Goal: Transaction & Acquisition: Purchase product/service

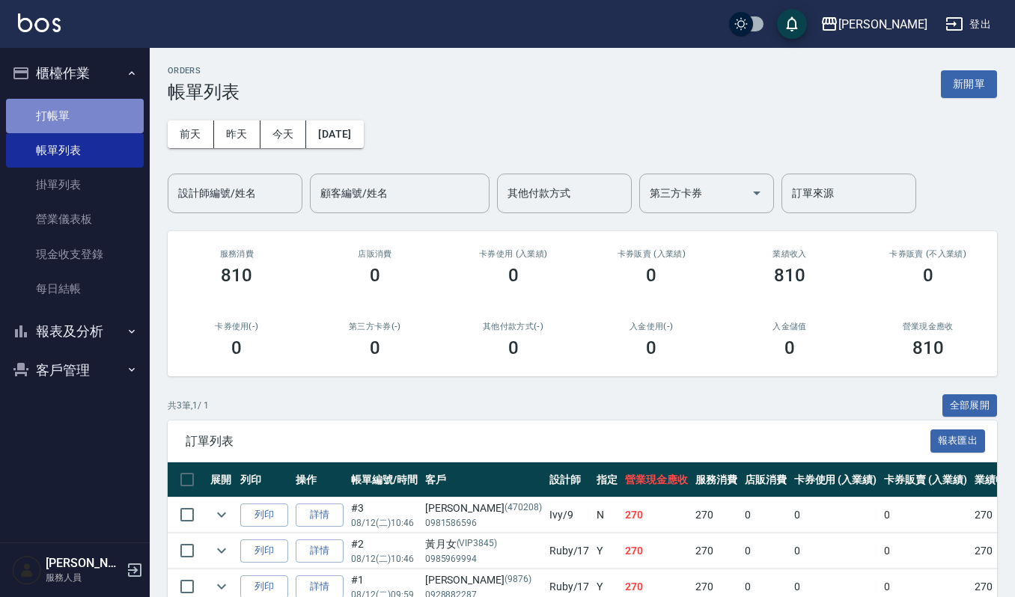
click at [70, 115] on link "打帳單" at bounding box center [75, 116] width 138 height 34
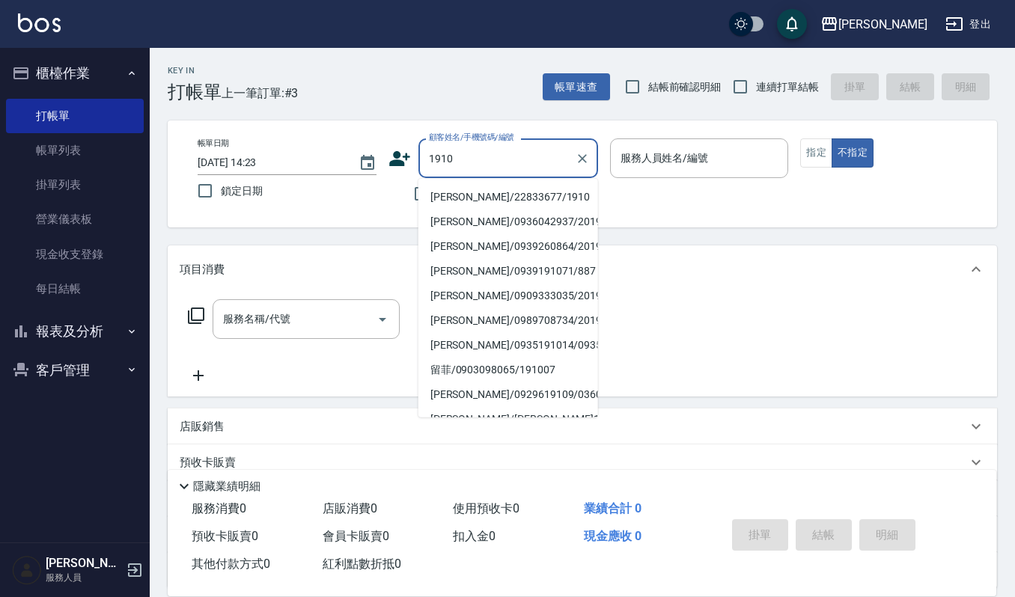
type input "[PERSON_NAME]/22833677/1910"
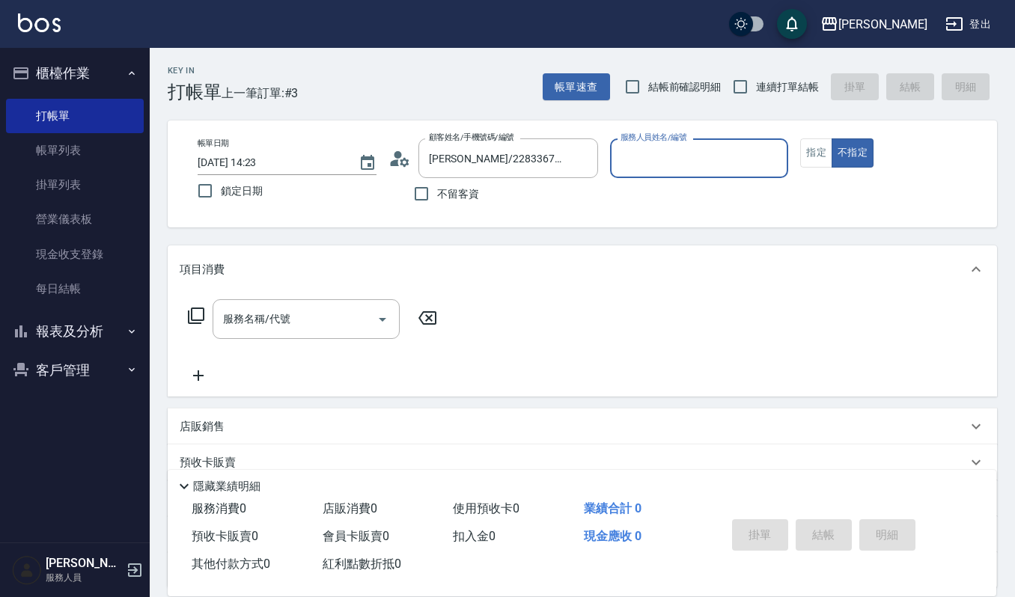
type input "[PERSON_NAME]-4"
click at [832, 138] on button "不指定" at bounding box center [853, 152] width 42 height 29
type button "false"
click at [671, 171] on div "[PERSON_NAME]-4 服務人員姓名/編號" at bounding box center [699, 158] width 179 height 40
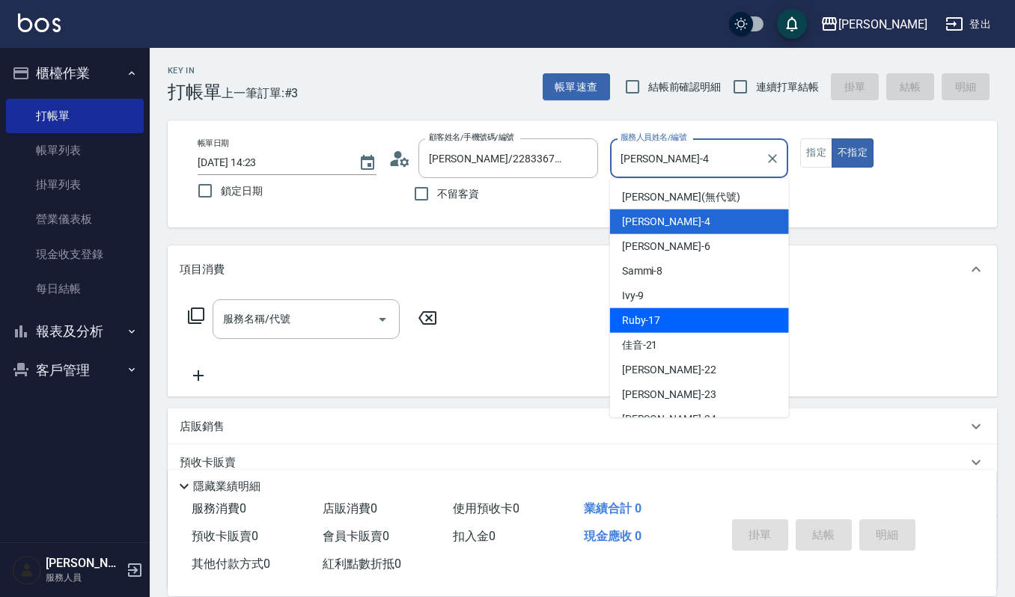
click at [665, 311] on div "Ruby -17" at bounding box center [699, 320] width 179 height 25
type input "Ruby-17"
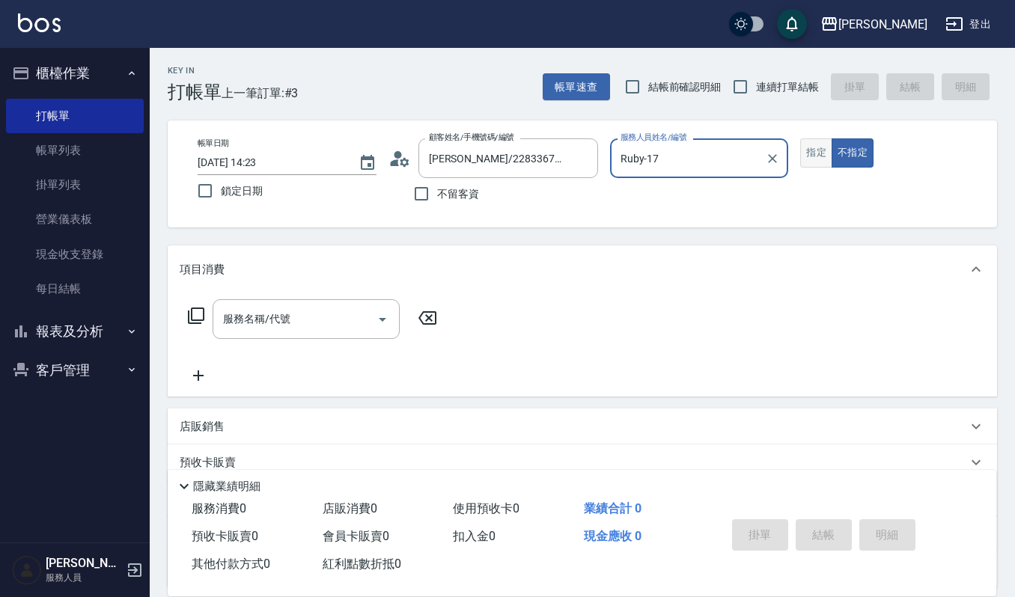
click at [803, 157] on button "指定" at bounding box center [816, 152] width 32 height 29
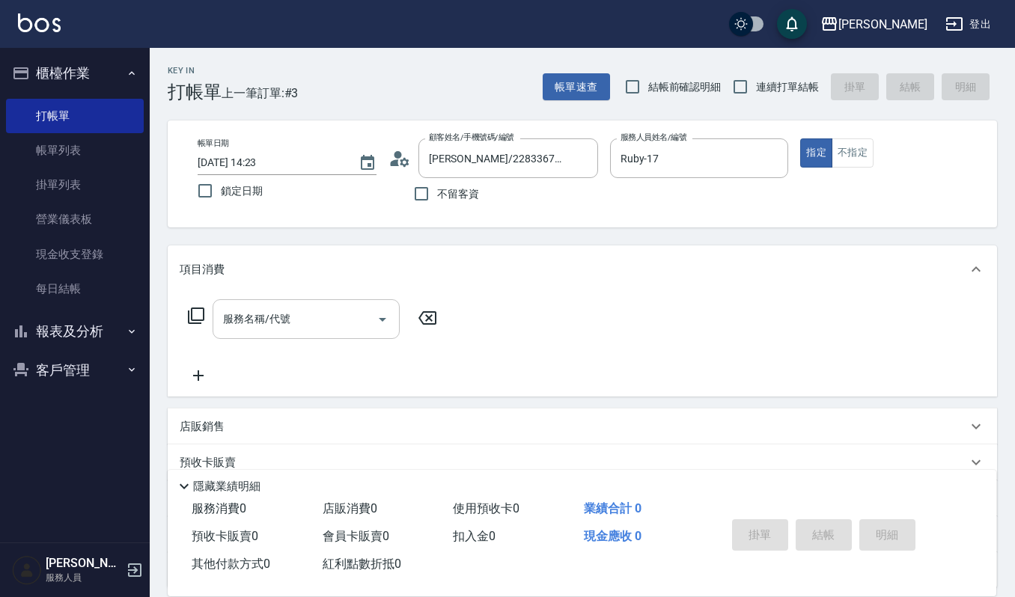
click at [365, 319] on input "服務名稱/代號" at bounding box center [294, 319] width 151 height 26
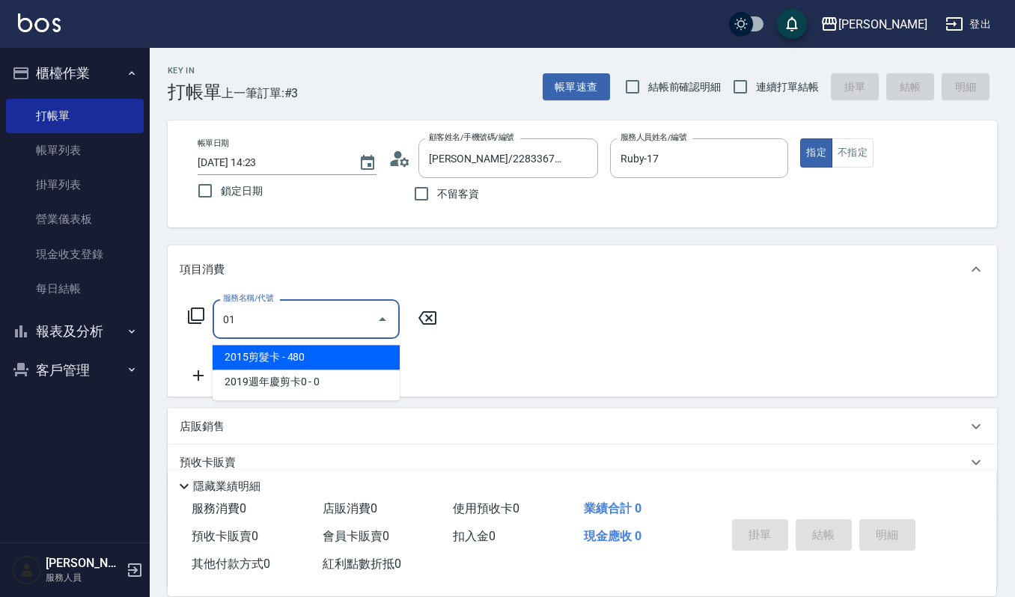
type input "0"
type input "使用卷-四段護髮(1050元/次)(557)"
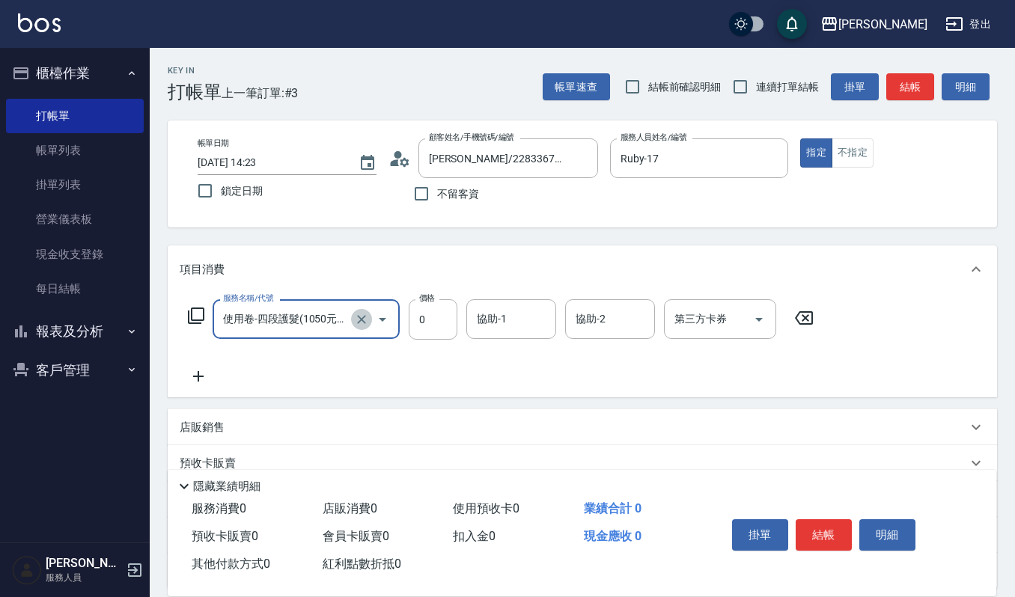
click at [361, 321] on icon "Clear" at bounding box center [361, 319] width 15 height 15
type input "一般洗髮(101)"
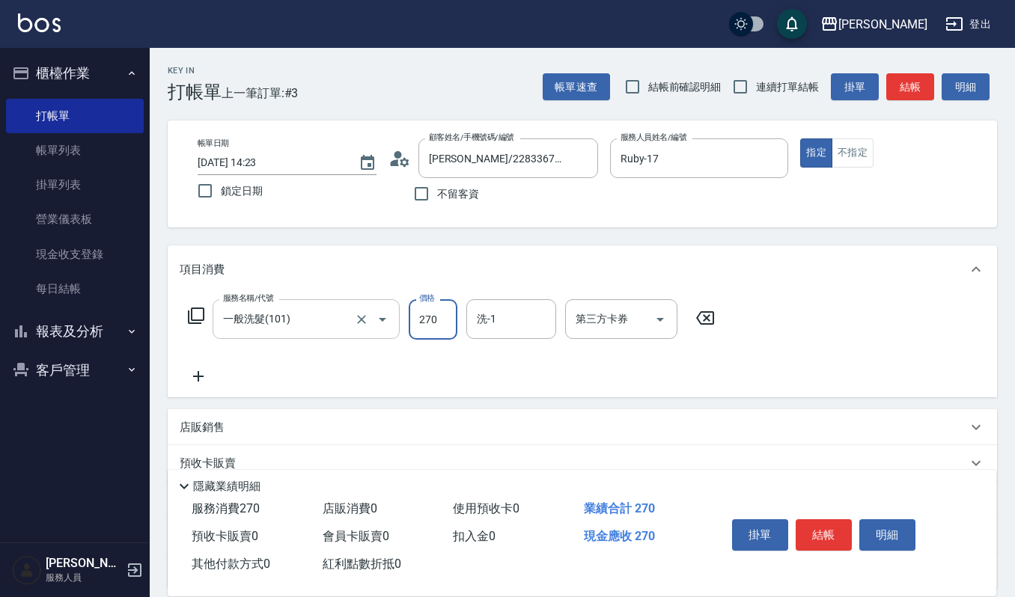
type input "270"
type input "Ruby-17"
click at [659, 318] on icon "Open" at bounding box center [659, 320] width 7 height 4
click at [469, 371] on div "服務名稱/代號 一般洗髮(101) 服務名稱/代號 價格 270 價格 洗-1 Ruby-17 洗-1 第三方卡券 第三方卡券" at bounding box center [452, 342] width 544 height 86
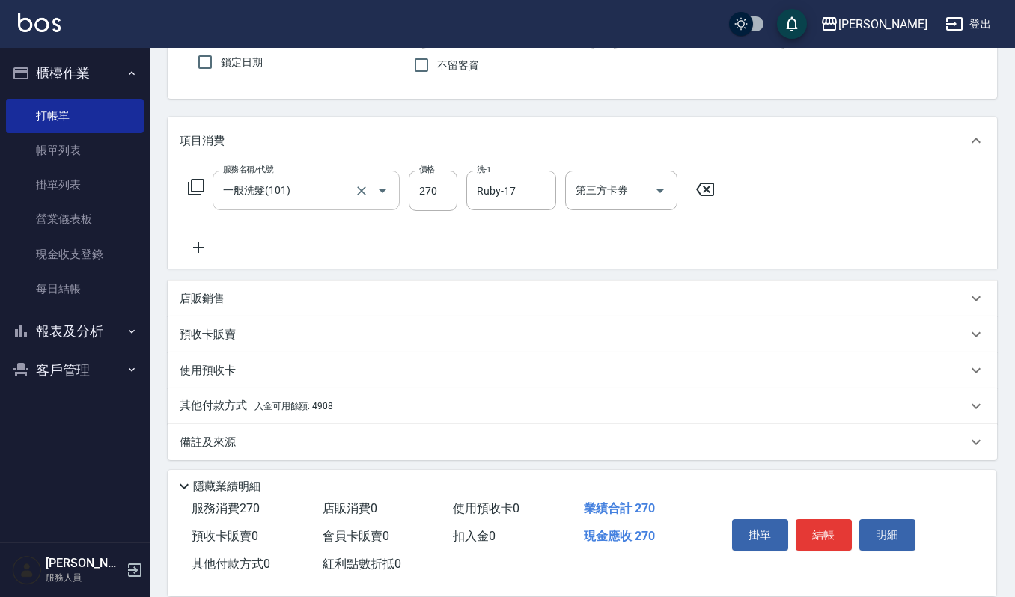
scroll to position [132, 0]
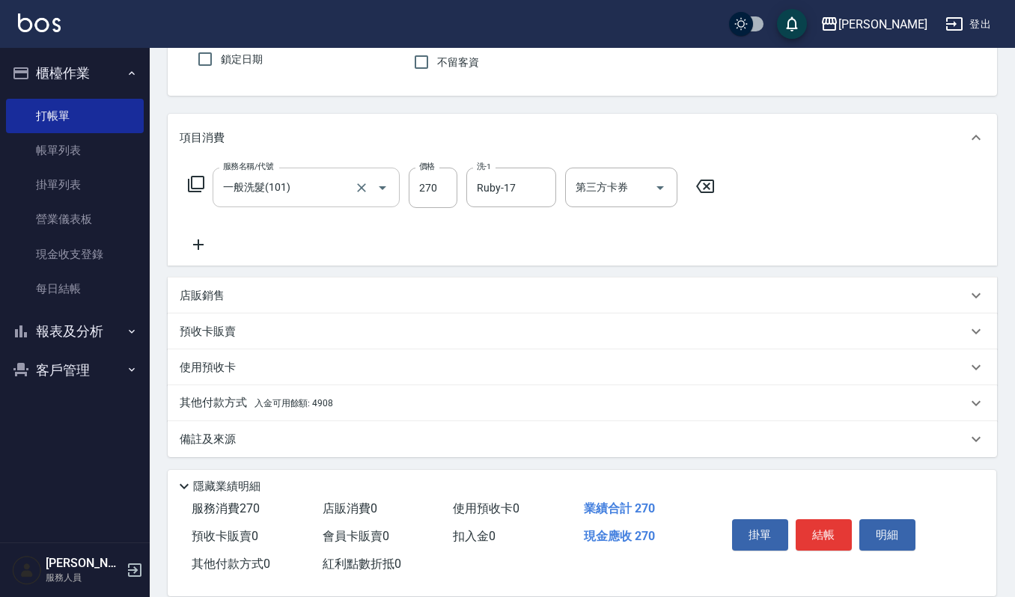
click at [207, 401] on p "其他付款方式 入金可用餘額: 4908" at bounding box center [256, 403] width 153 height 16
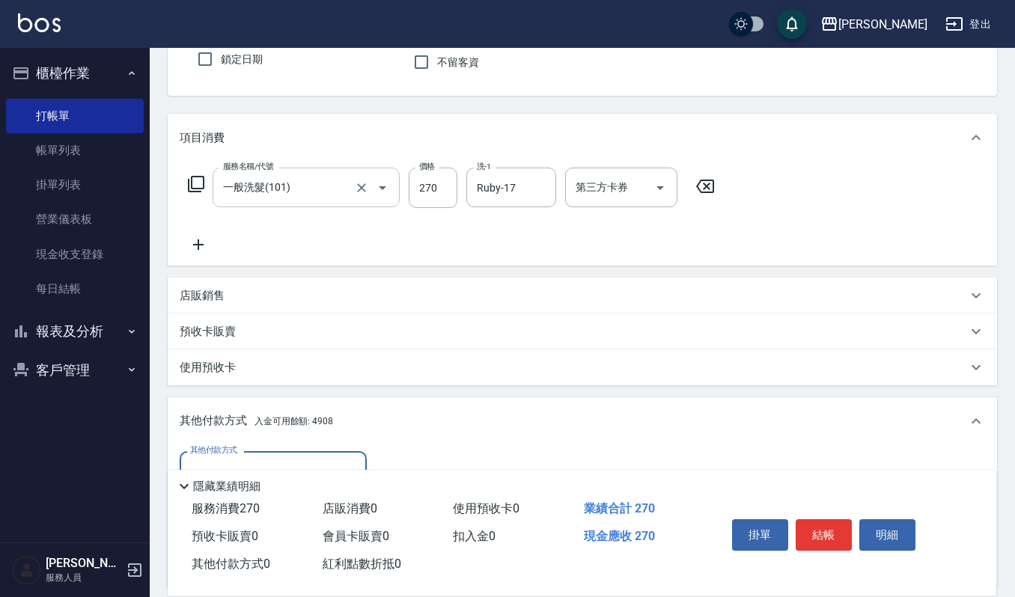
scroll to position [308, 0]
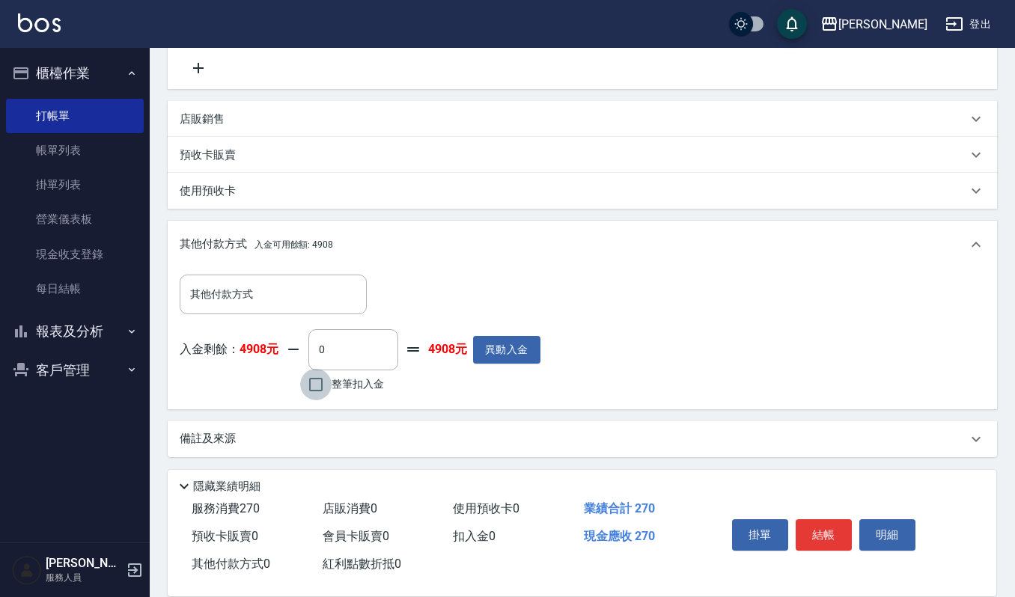
click at [315, 389] on input "整筆扣入金" at bounding box center [315, 384] width 31 height 31
checkbox input "true"
type input "270"
click at [826, 527] on button "結帳" at bounding box center [824, 534] width 56 height 31
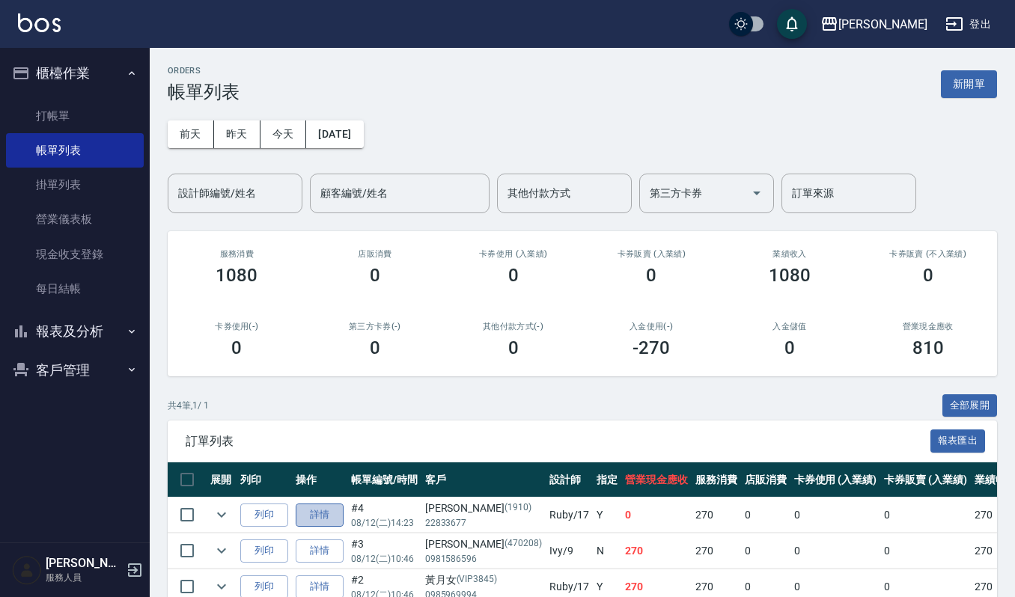
click at [313, 518] on link "詳情" at bounding box center [320, 515] width 48 height 23
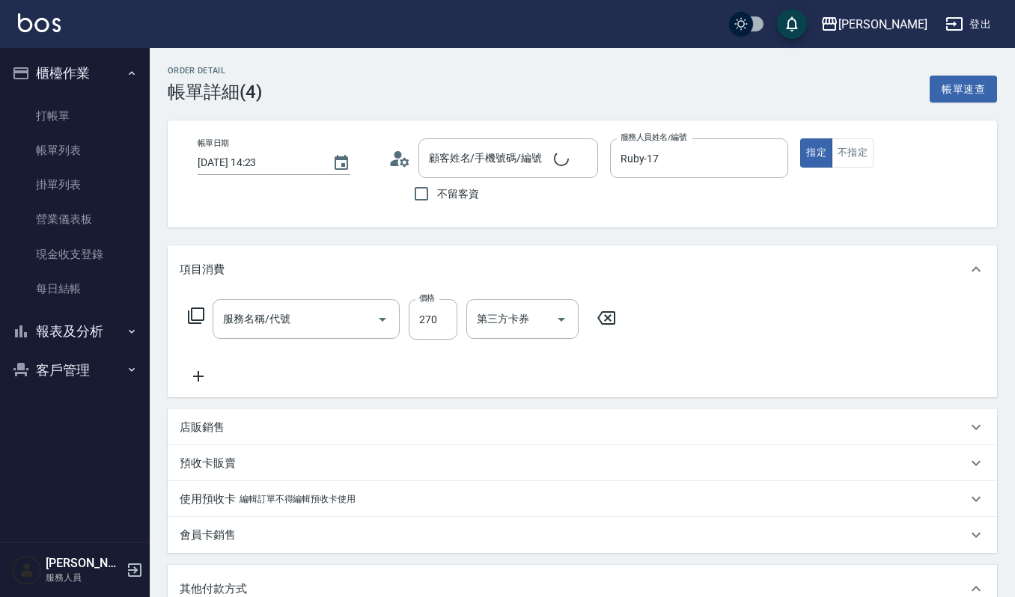
type input "[DATE] 14:23"
type input "Ruby-17"
type input "[PERSON_NAME]/22833677/1910"
type input "一般洗髮(101)"
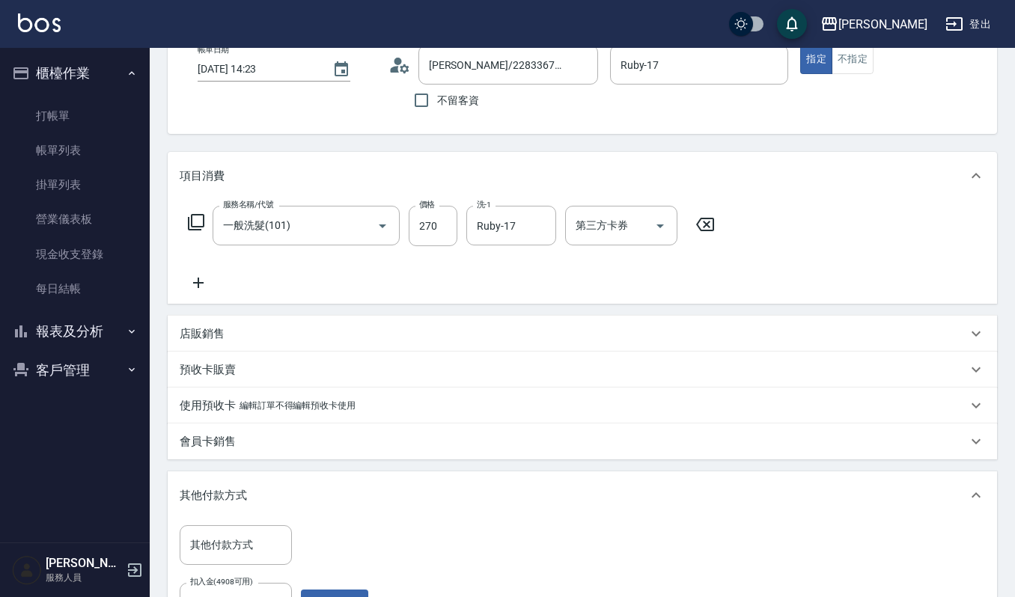
scroll to position [138, 0]
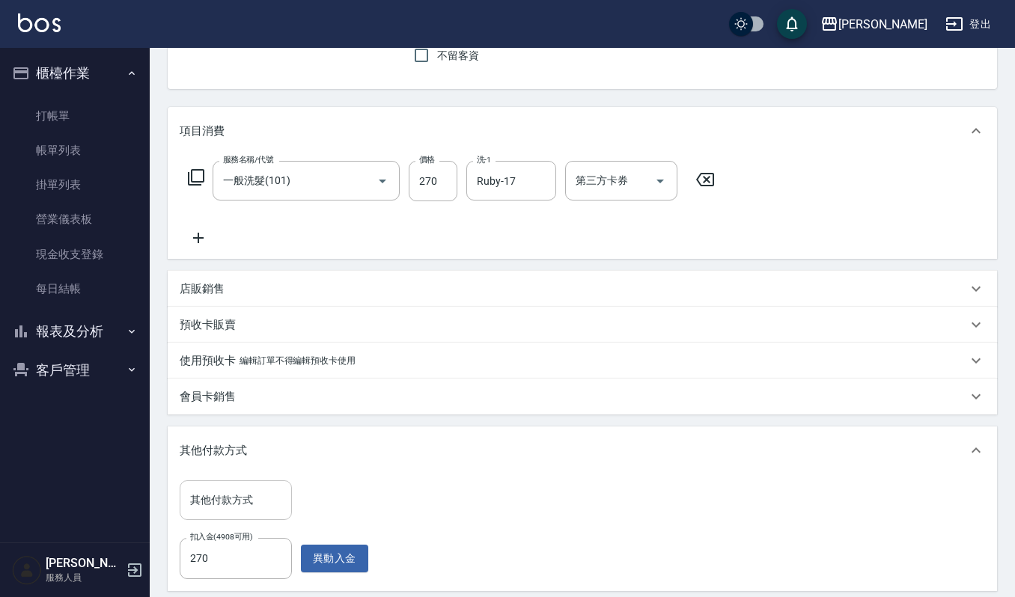
click at [250, 495] on input "其他付款方式" at bounding box center [235, 500] width 99 height 26
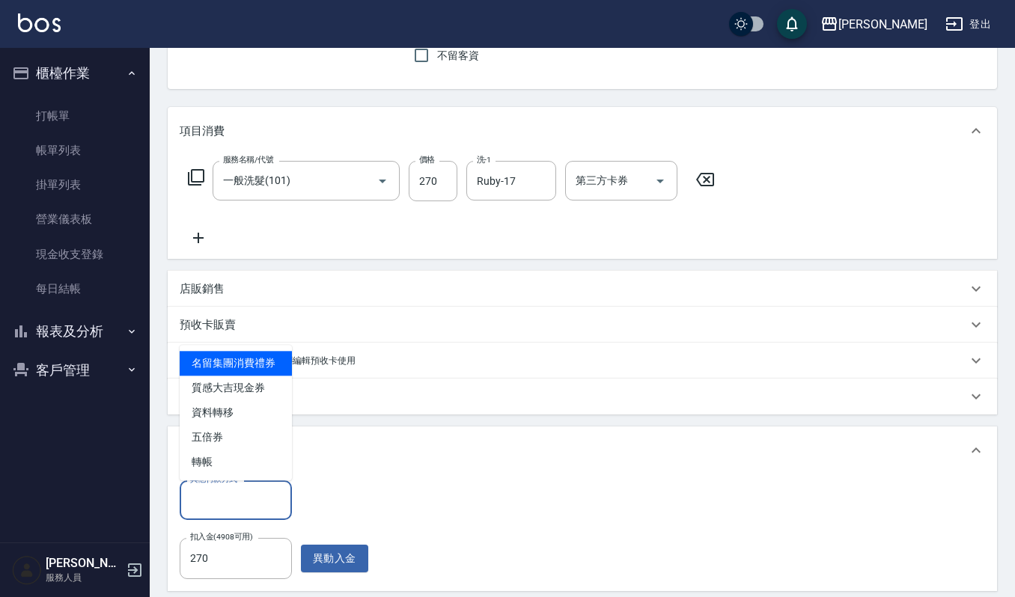
click at [329, 493] on div "其他付款方式 其他付款方式" at bounding box center [274, 501] width 189 height 40
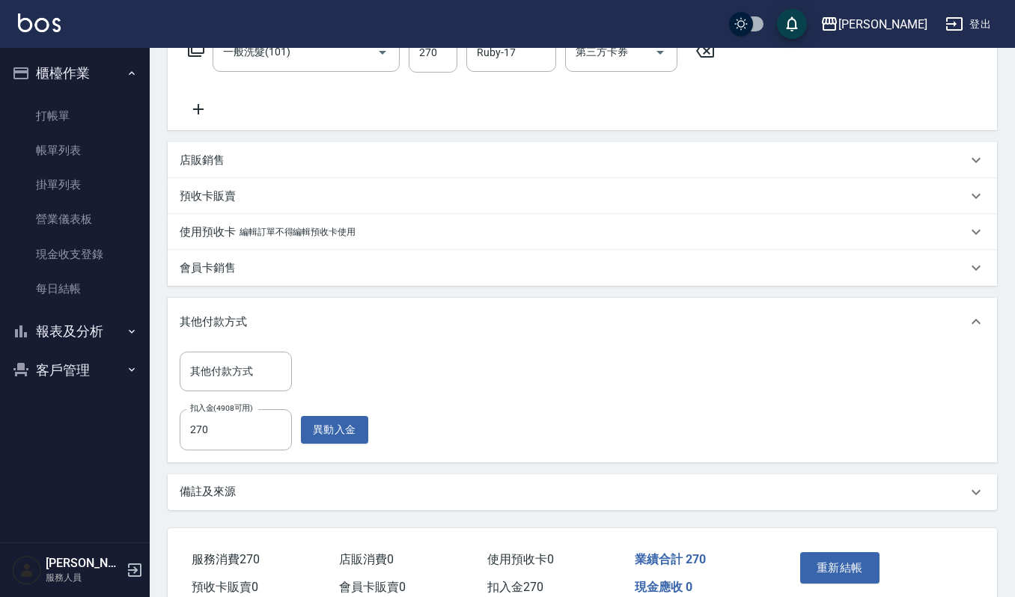
scroll to position [338, 0]
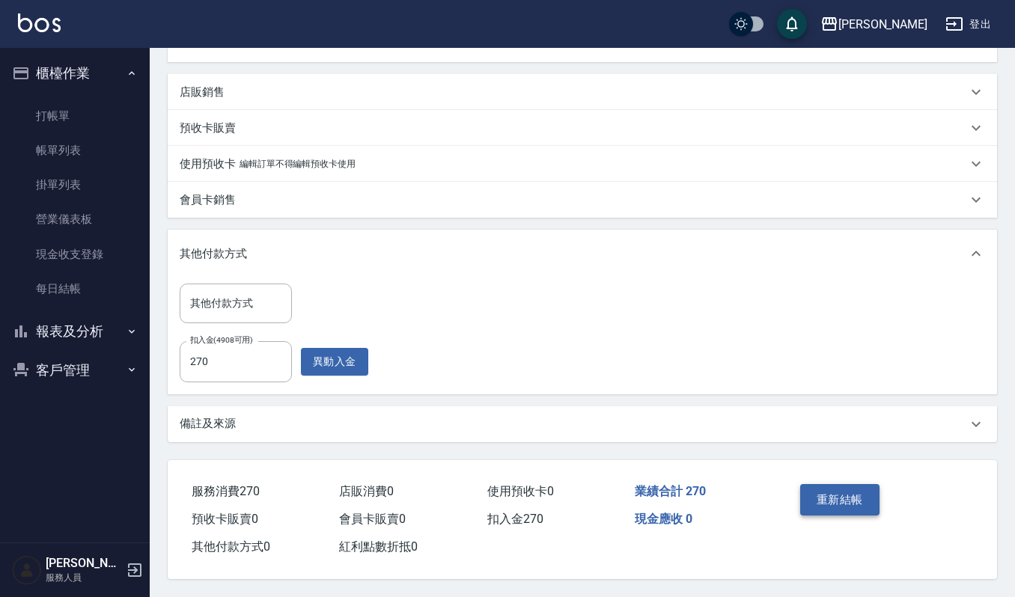
click at [845, 503] on button "重新結帳" at bounding box center [839, 499] width 79 height 31
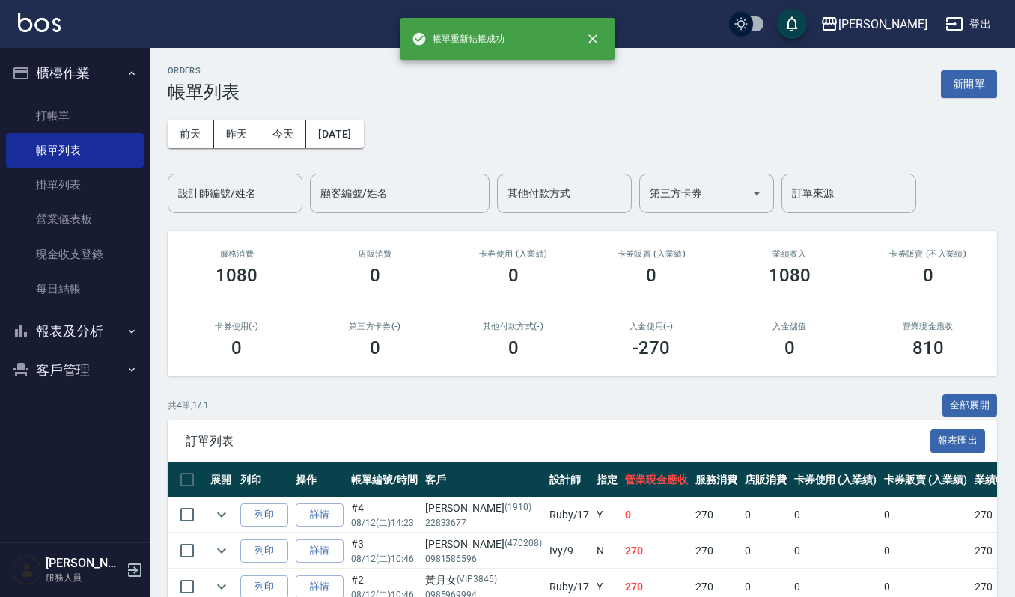
click at [54, 368] on button "客戶管理" at bounding box center [75, 370] width 138 height 39
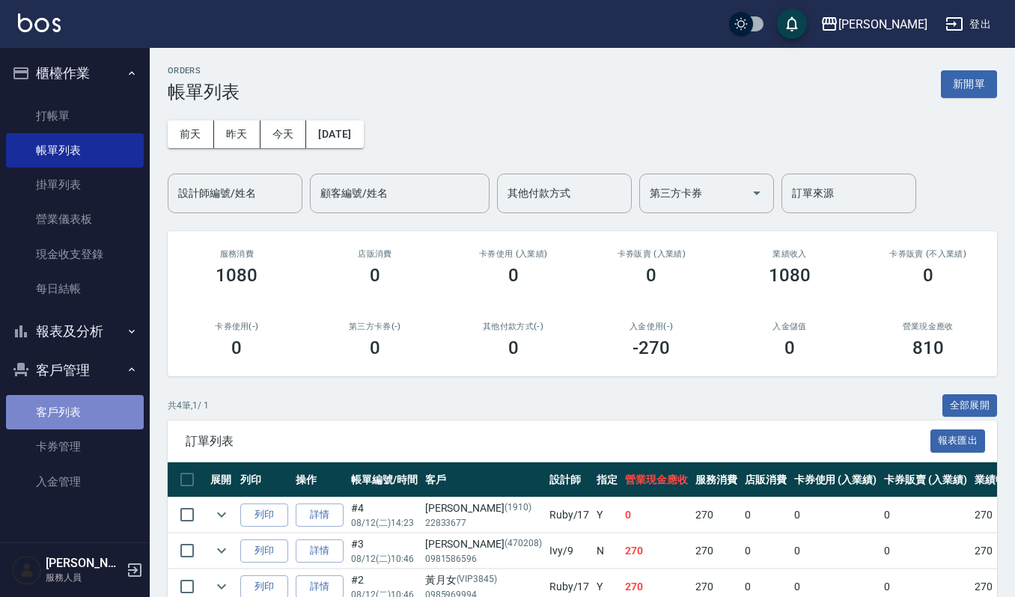
click at [82, 407] on link "客戶列表" at bounding box center [75, 412] width 138 height 34
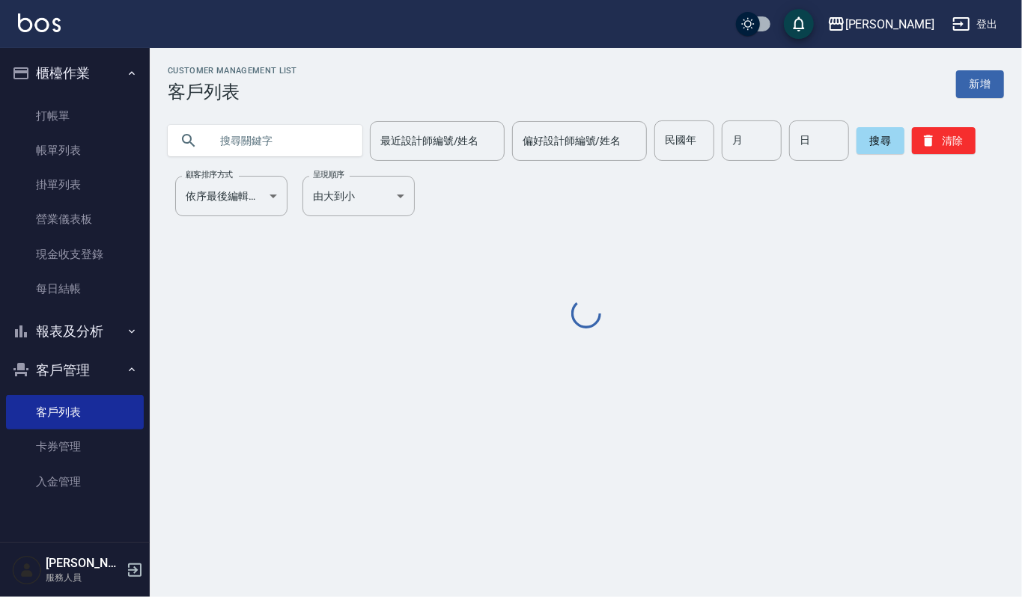
click at [304, 151] on input "text" at bounding box center [280, 141] width 141 height 40
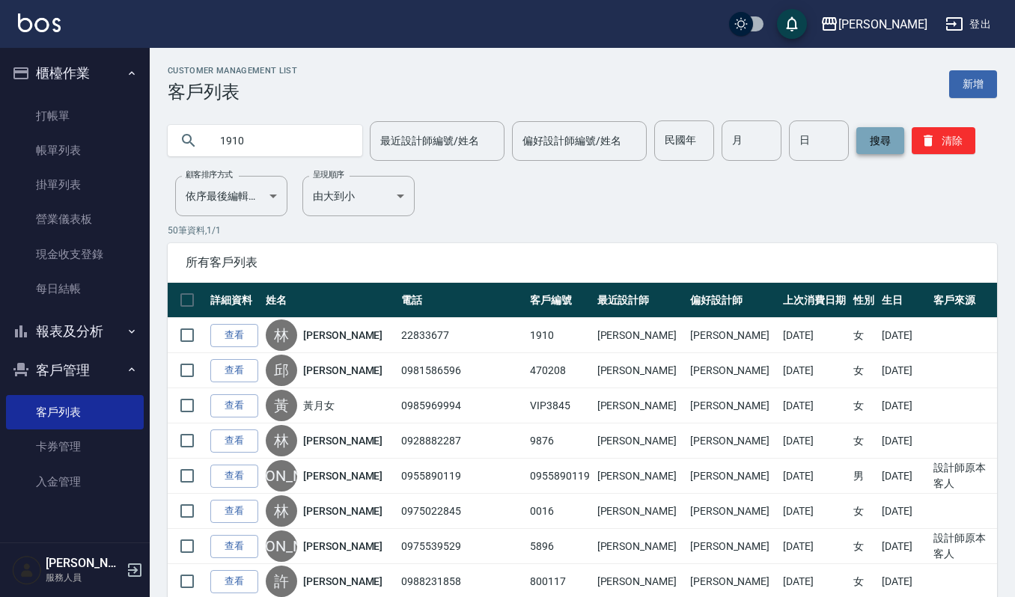
type input "1910"
click at [877, 139] on button "搜尋" at bounding box center [880, 140] width 48 height 27
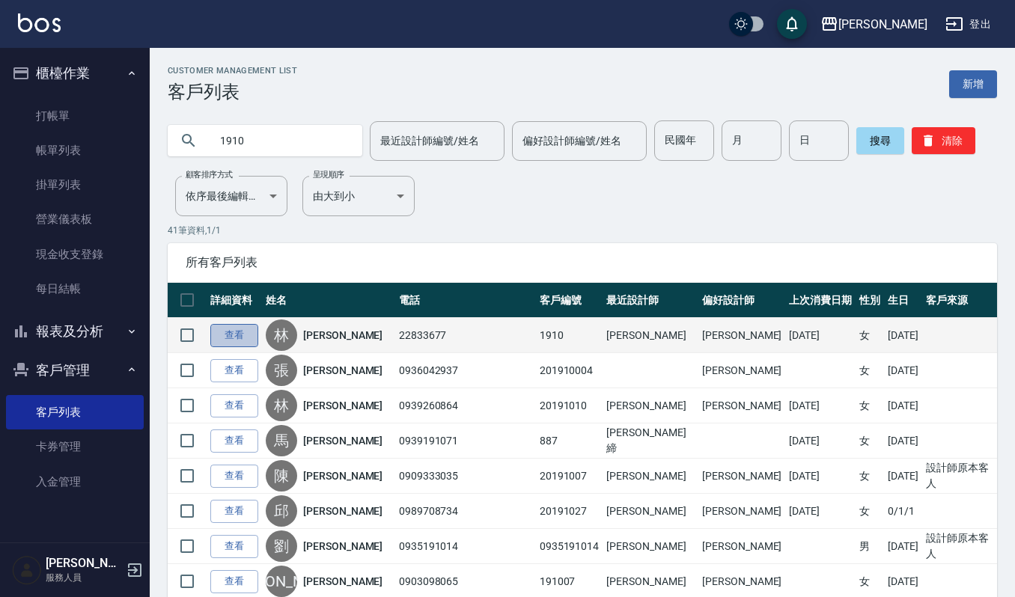
click at [225, 340] on link "查看" at bounding box center [234, 335] width 48 height 23
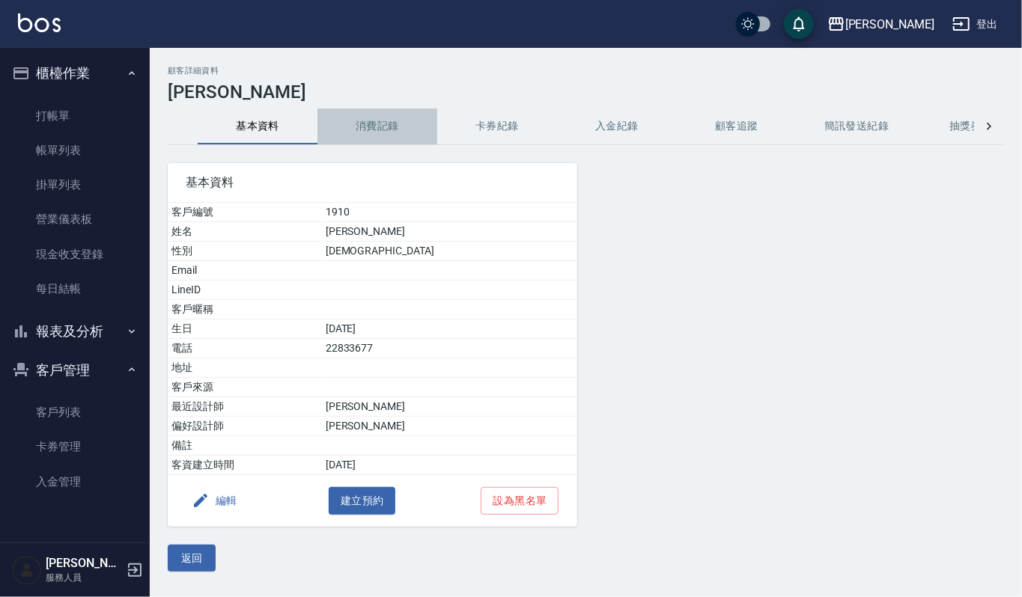
click at [366, 126] on button "消費記錄" at bounding box center [377, 127] width 120 height 36
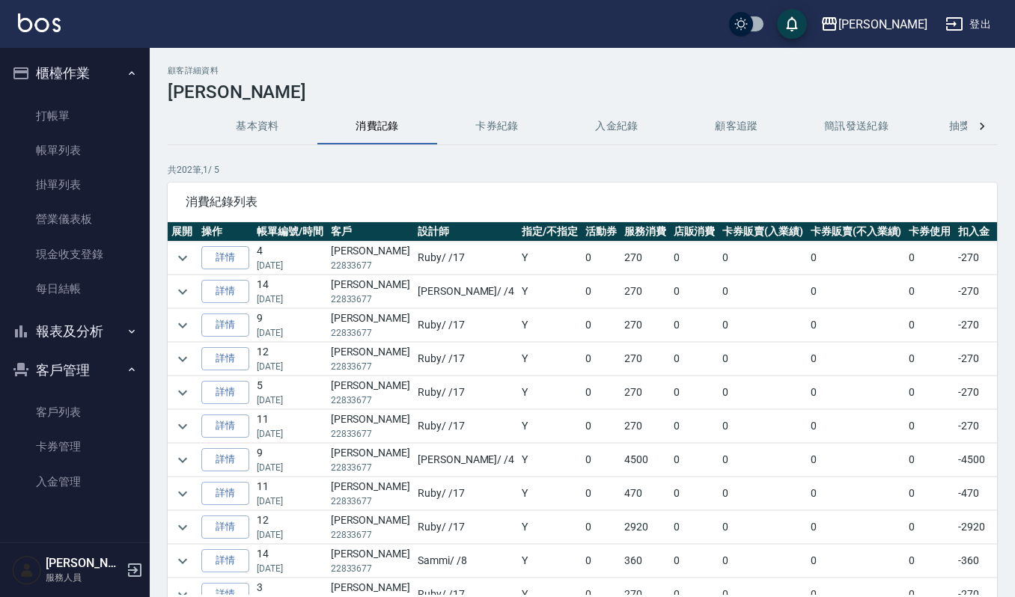
click at [615, 121] on button "入金紀錄" at bounding box center [617, 127] width 120 height 36
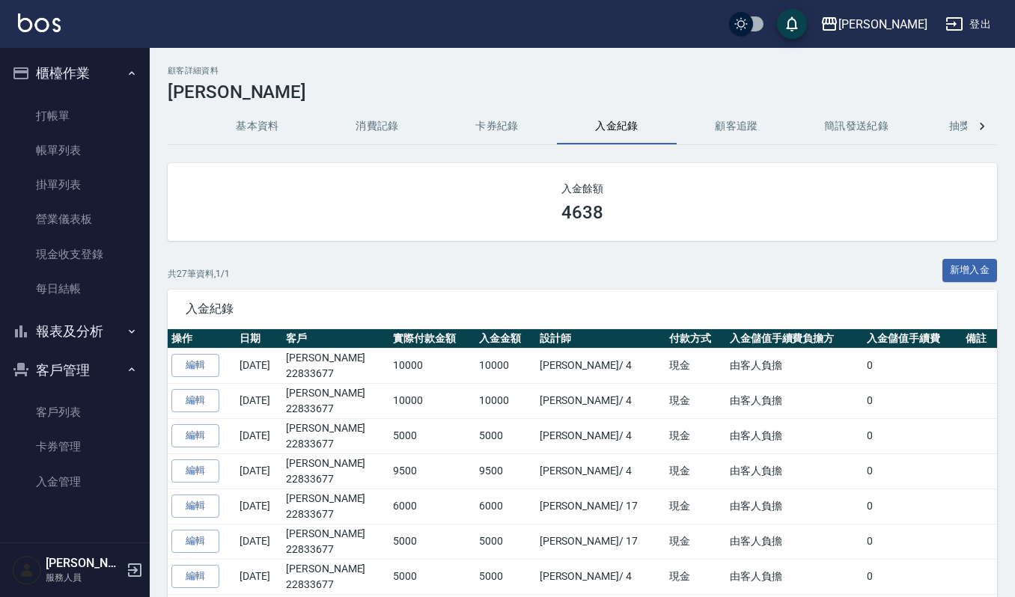
click at [367, 118] on button "消費記錄" at bounding box center [377, 127] width 120 height 36
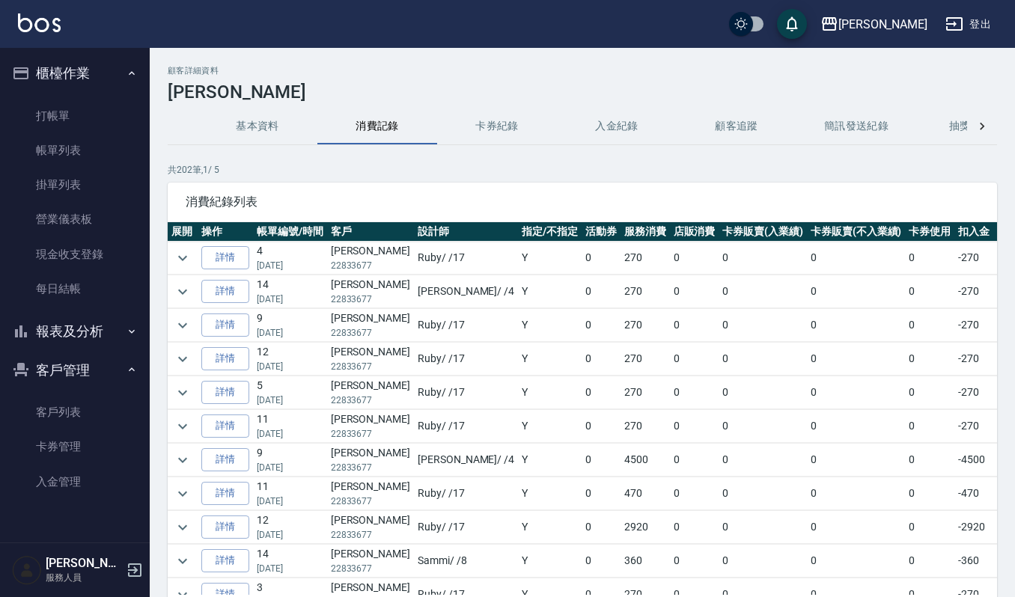
click at [250, 130] on button "基本資料" at bounding box center [258, 127] width 120 height 36
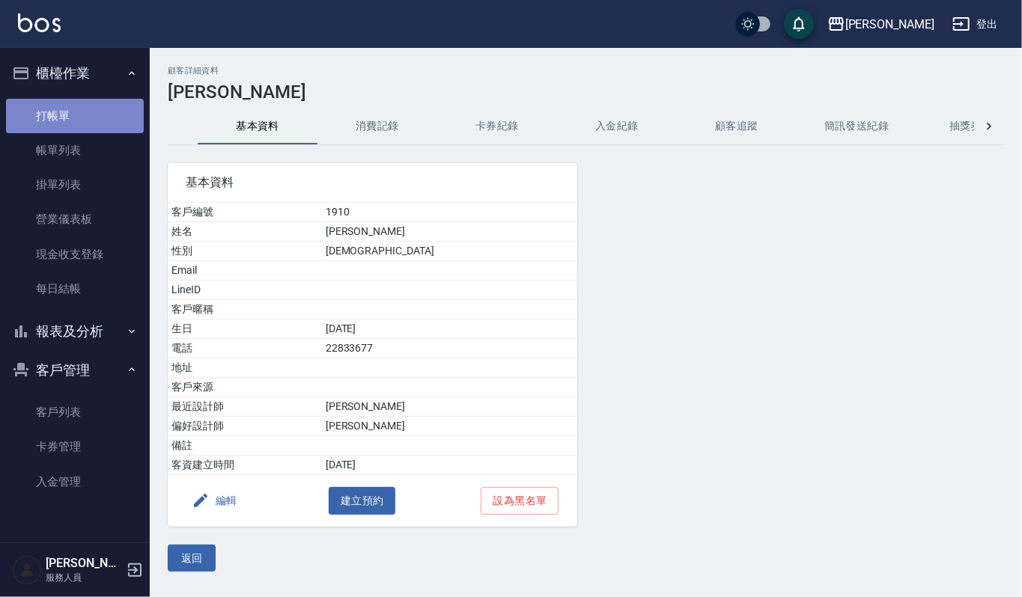
click at [45, 121] on link "打帳單" at bounding box center [75, 116] width 138 height 34
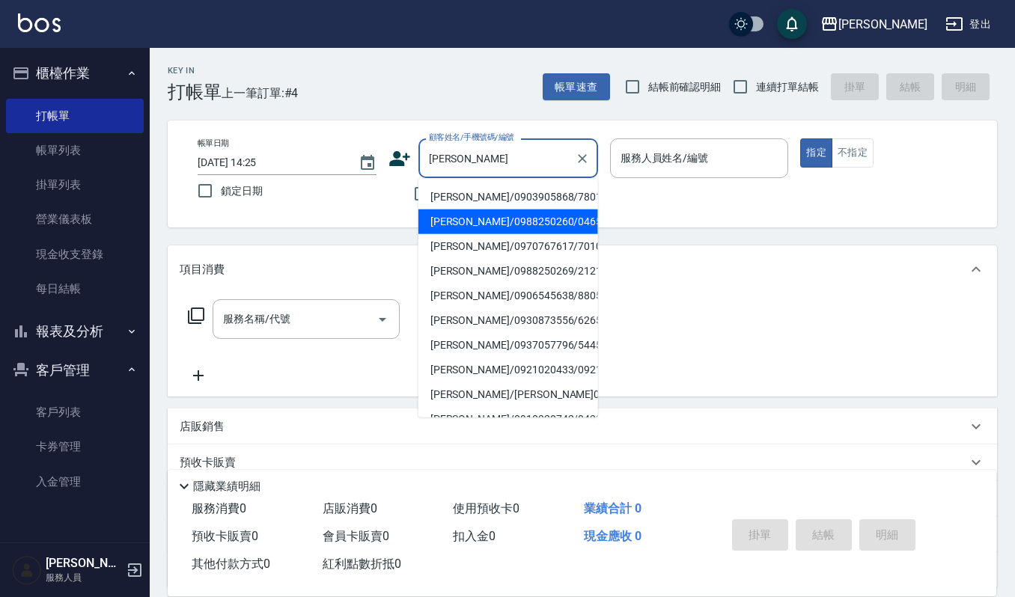
click at [461, 228] on li "[PERSON_NAME]/0988250260/046550" at bounding box center [508, 222] width 180 height 25
type input "[PERSON_NAME]/0988250260/046550"
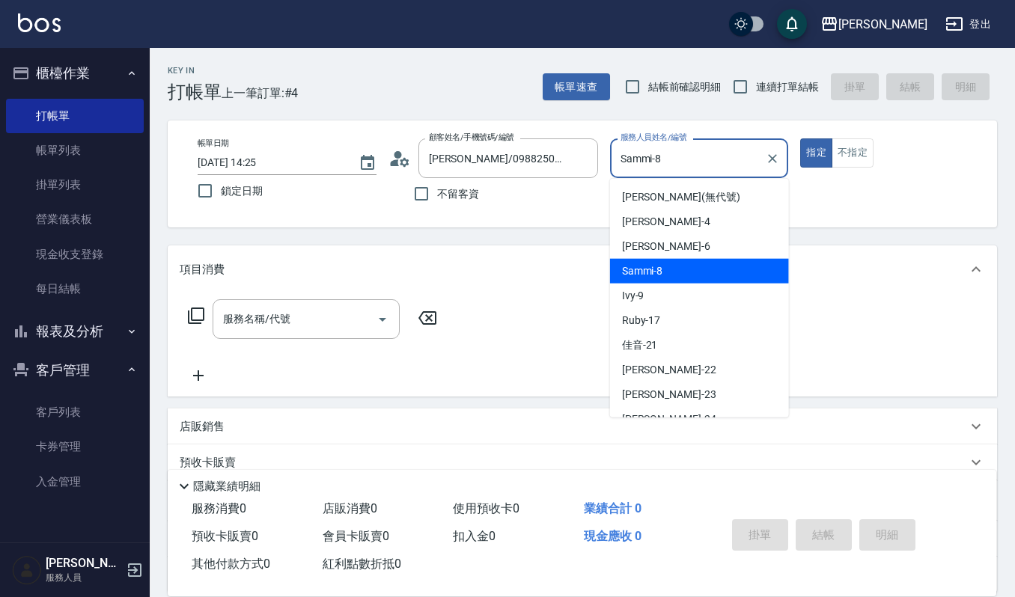
click at [683, 165] on input "Sammi-8" at bounding box center [688, 158] width 143 height 26
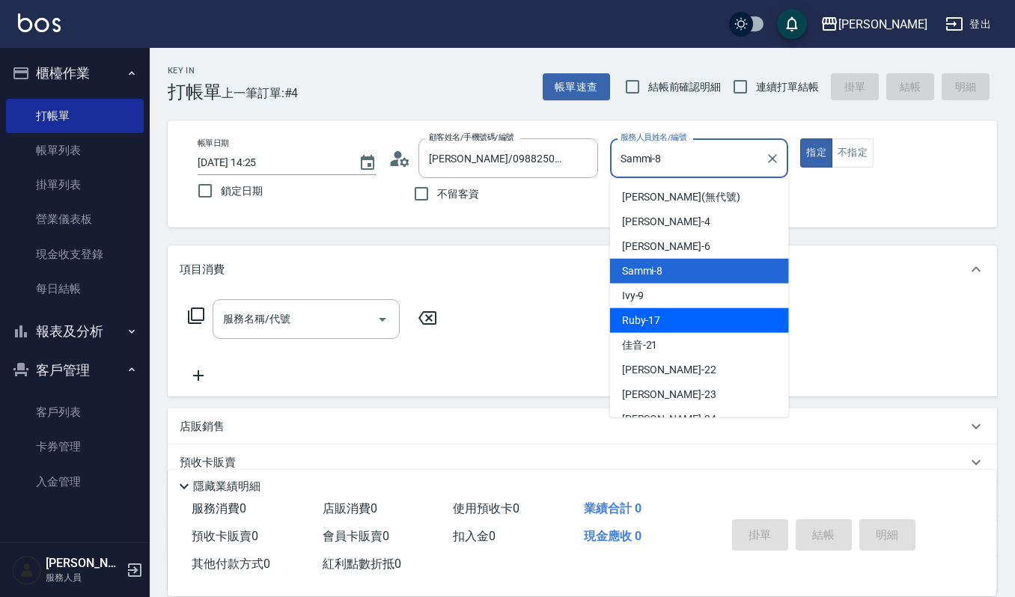
click at [677, 331] on div "Ruby -17" at bounding box center [699, 320] width 179 height 25
type input "Ruby-17"
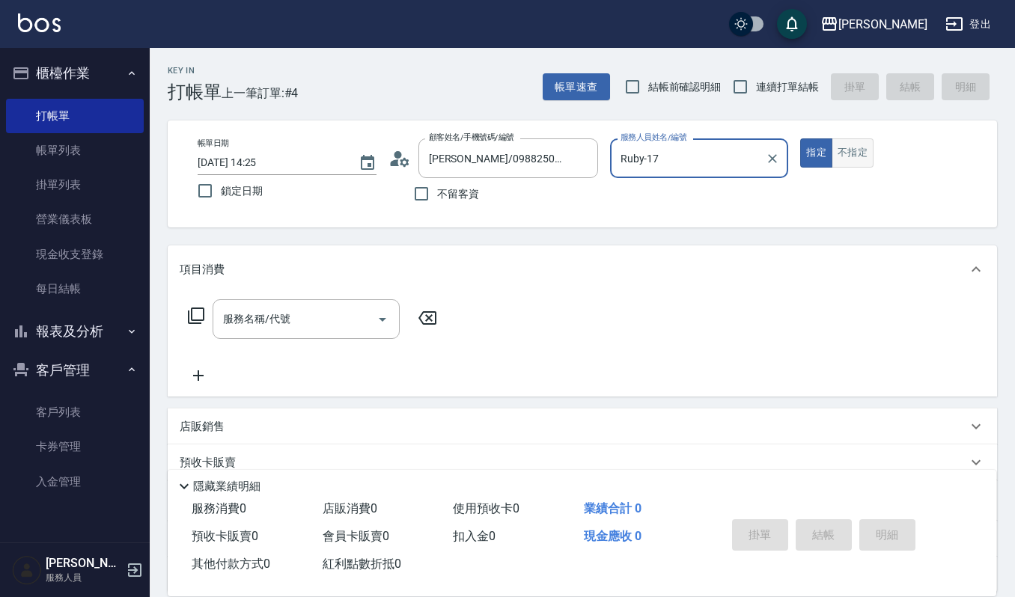
click at [858, 151] on button "不指定" at bounding box center [853, 152] width 42 height 29
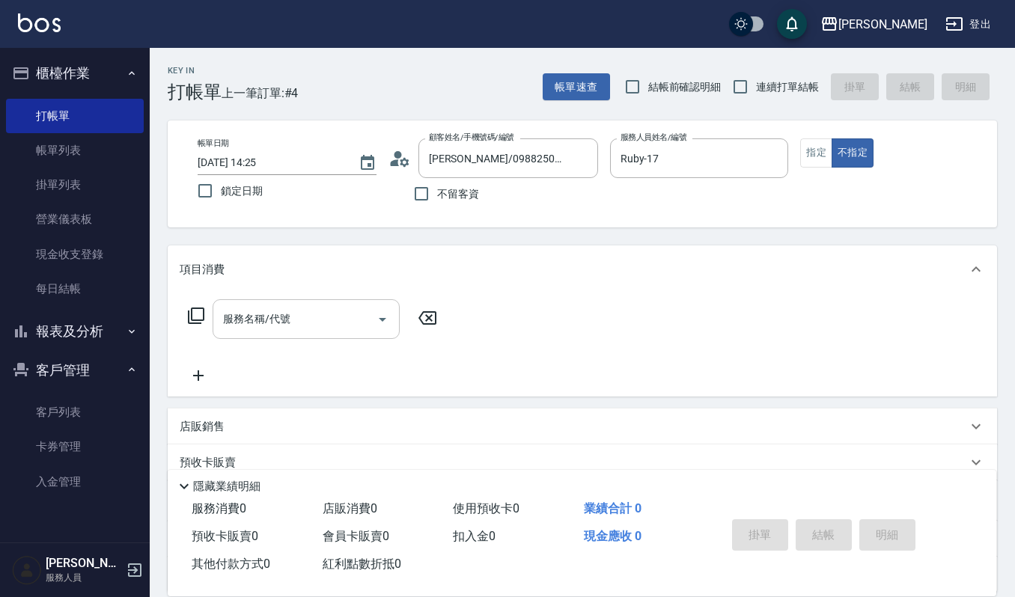
click at [248, 300] on div "服務名稱/代號" at bounding box center [306, 319] width 187 height 40
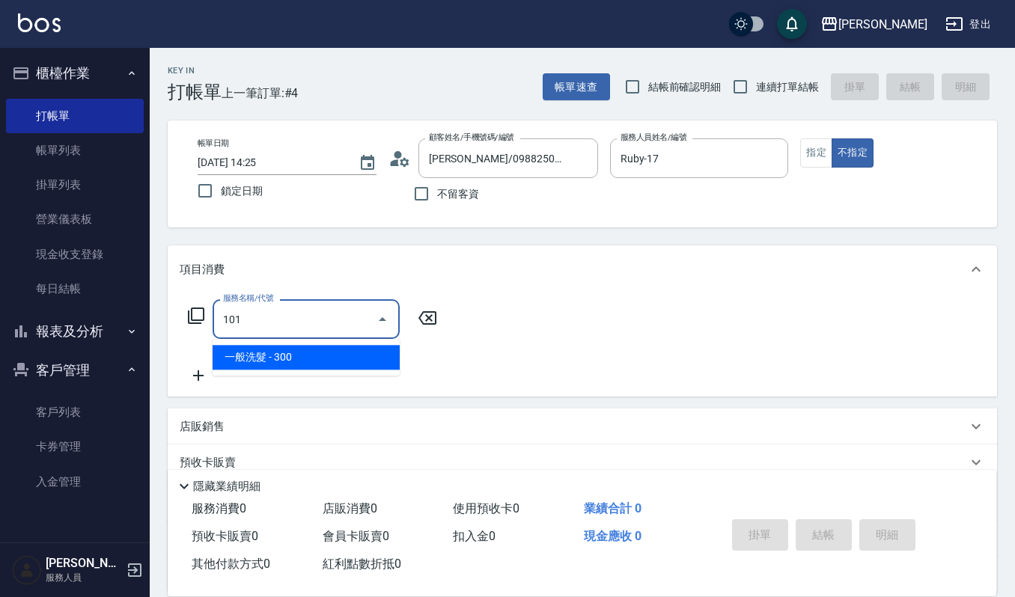
type input "一般洗髮(101)"
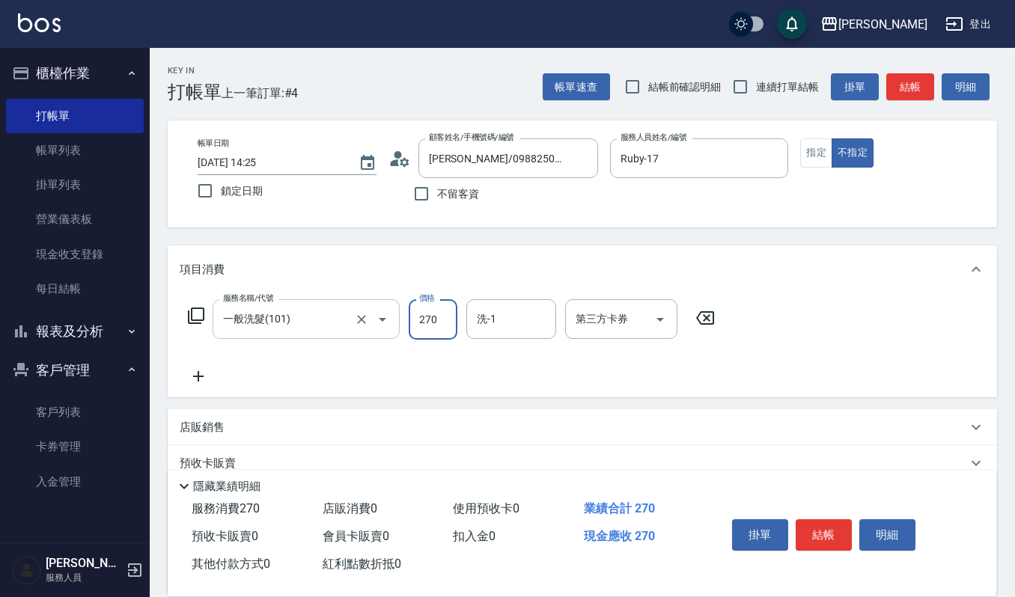
type input "270"
type input "[PERSON_NAME]-23"
click at [832, 533] on button "結帳" at bounding box center [824, 534] width 56 height 31
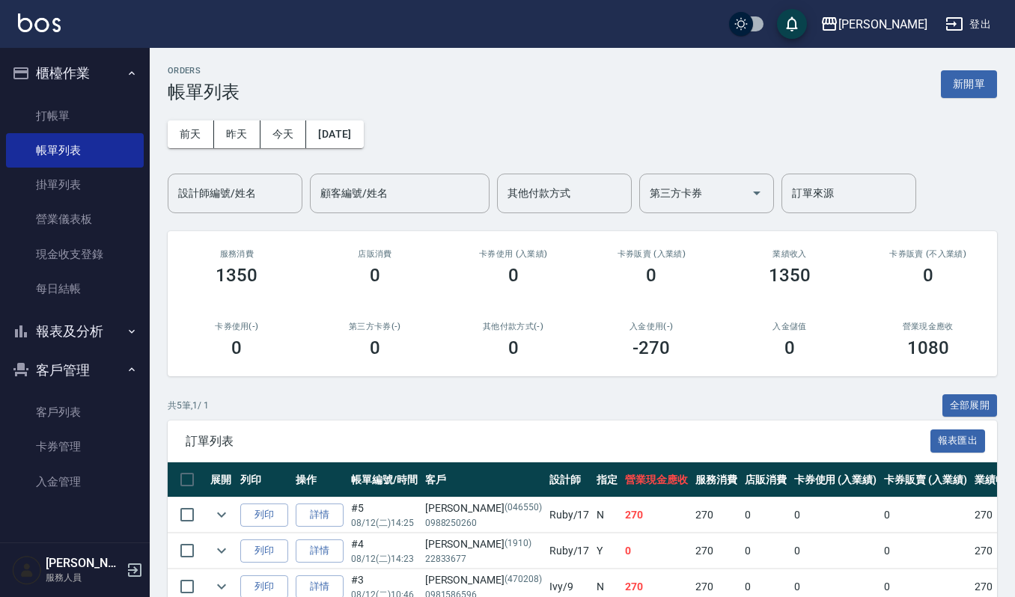
click at [76, 363] on button "客戶管理" at bounding box center [75, 370] width 138 height 39
click at [61, 376] on button "客戶管理" at bounding box center [75, 370] width 138 height 39
drag, startPoint x: 78, startPoint y: 418, endPoint x: 136, endPoint y: 340, distance: 97.3
click at [79, 417] on link "客戶列表" at bounding box center [75, 412] width 138 height 34
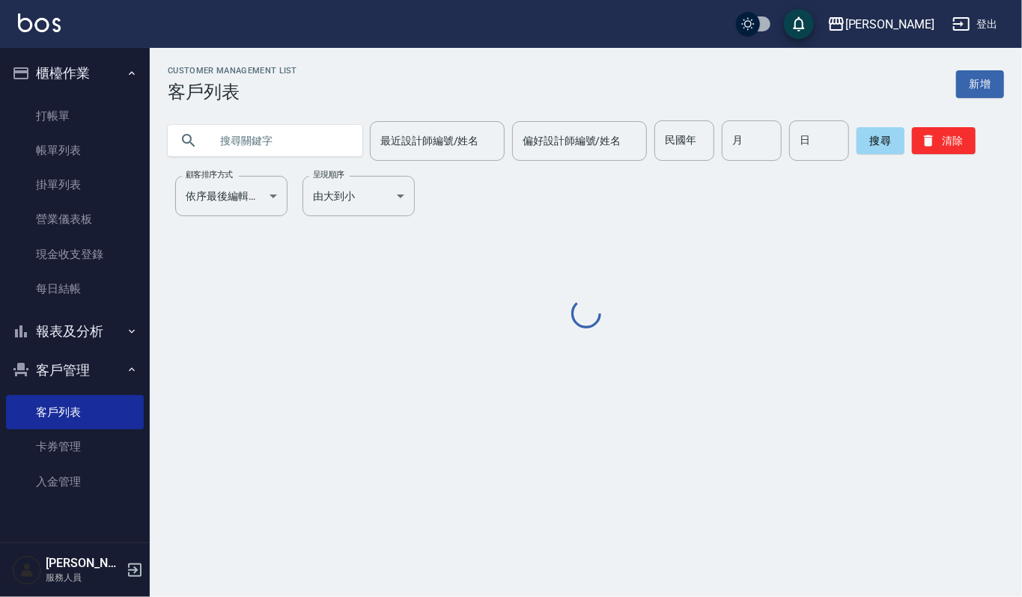
click at [213, 153] on input "text" at bounding box center [280, 141] width 141 height 40
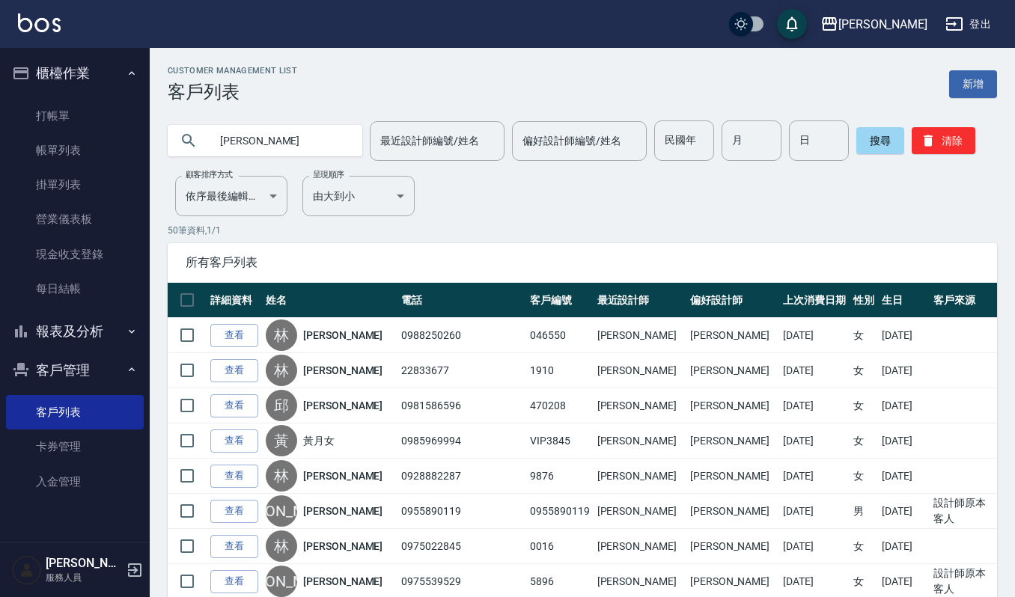
type input "[PERSON_NAME]"
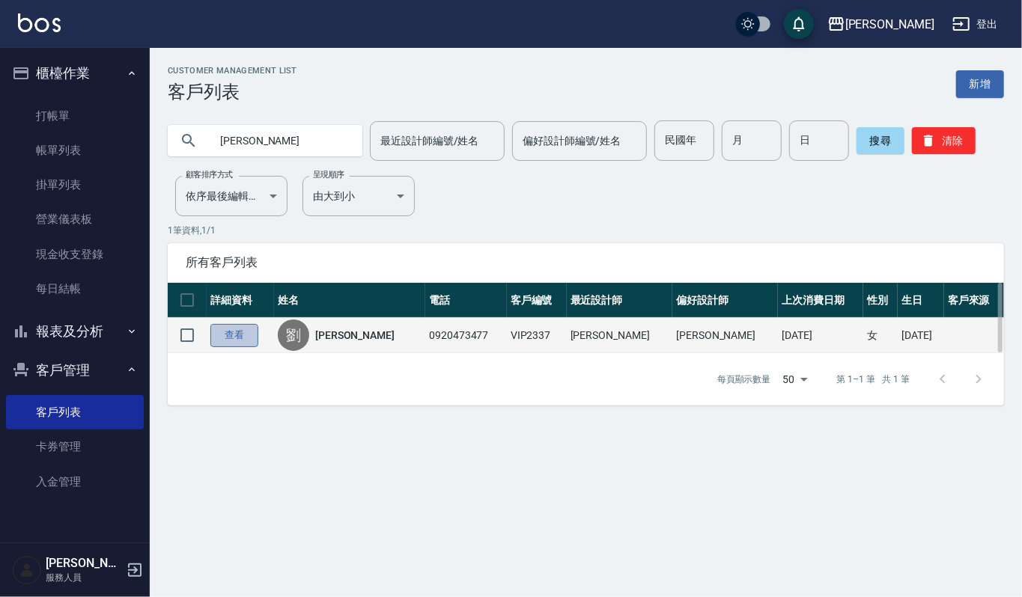
click at [228, 340] on link "查看" at bounding box center [234, 335] width 48 height 23
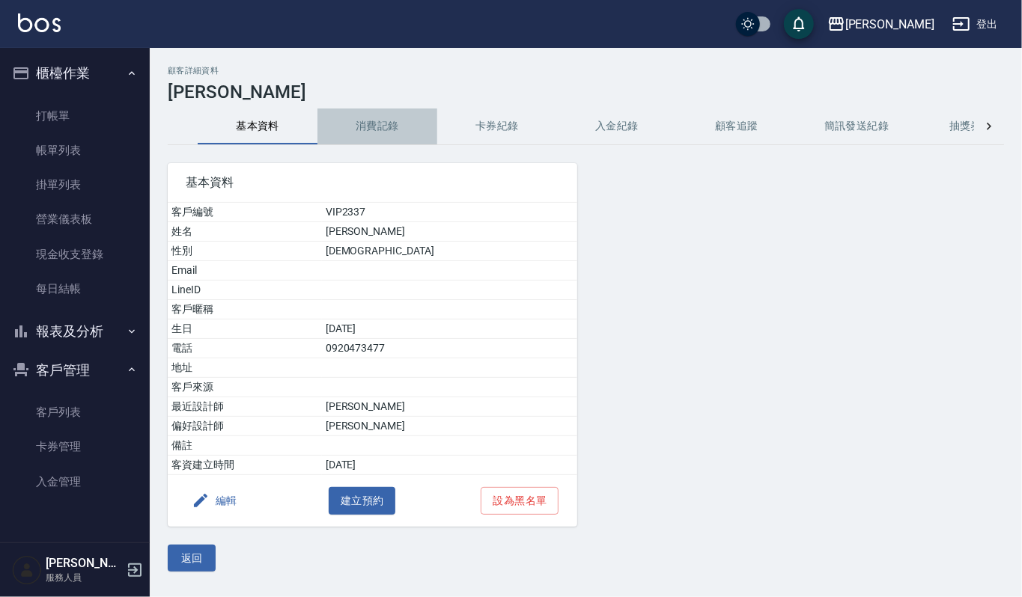
click at [388, 124] on button "消費記錄" at bounding box center [377, 127] width 120 height 36
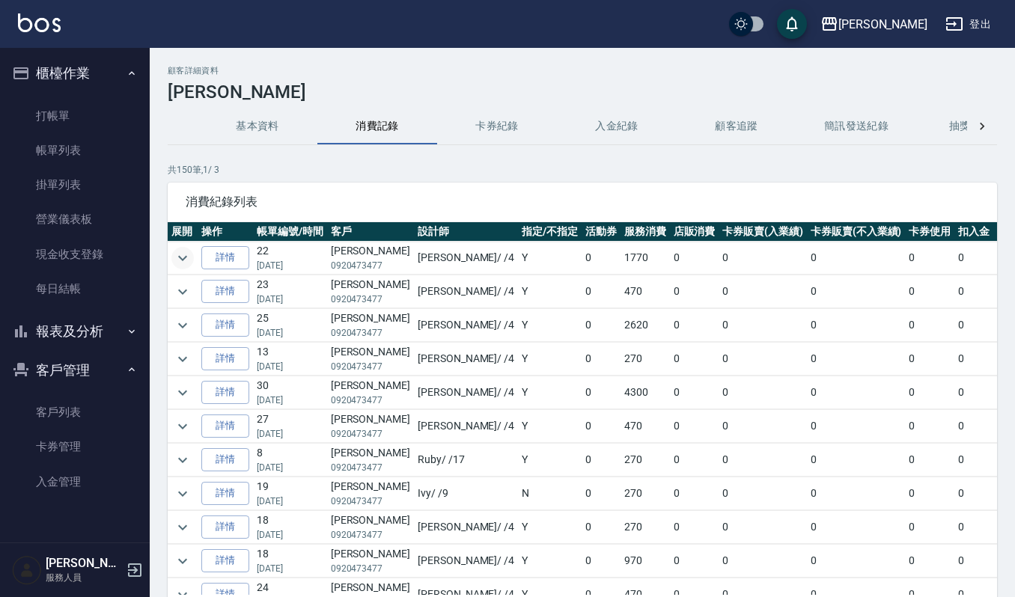
click at [181, 259] on icon "expand row" at bounding box center [182, 257] width 9 height 5
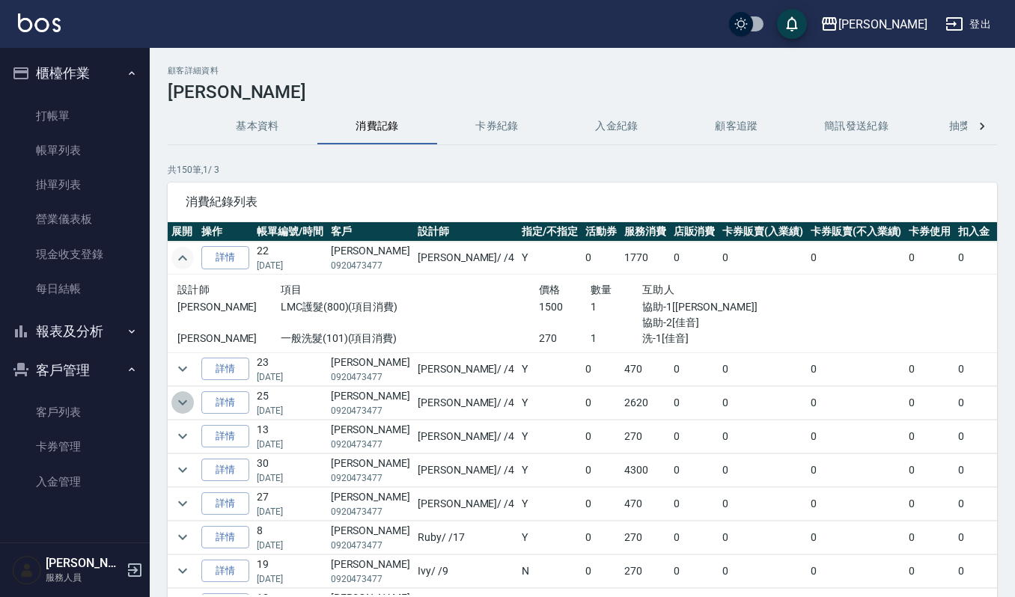
click at [180, 405] on icon "expand row" at bounding box center [183, 403] width 18 height 18
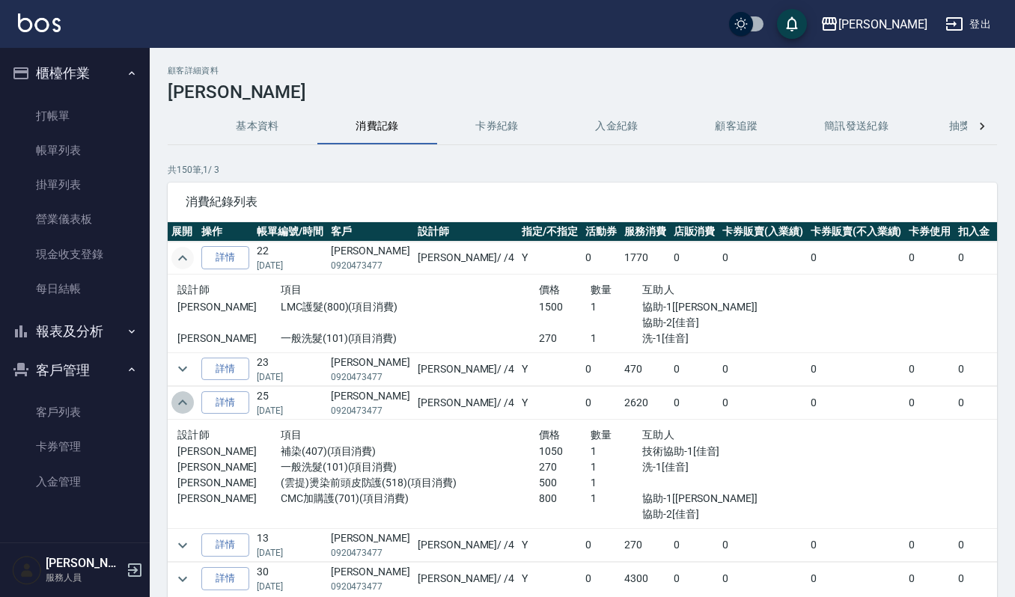
click at [177, 402] on icon "expand row" at bounding box center [183, 403] width 18 height 18
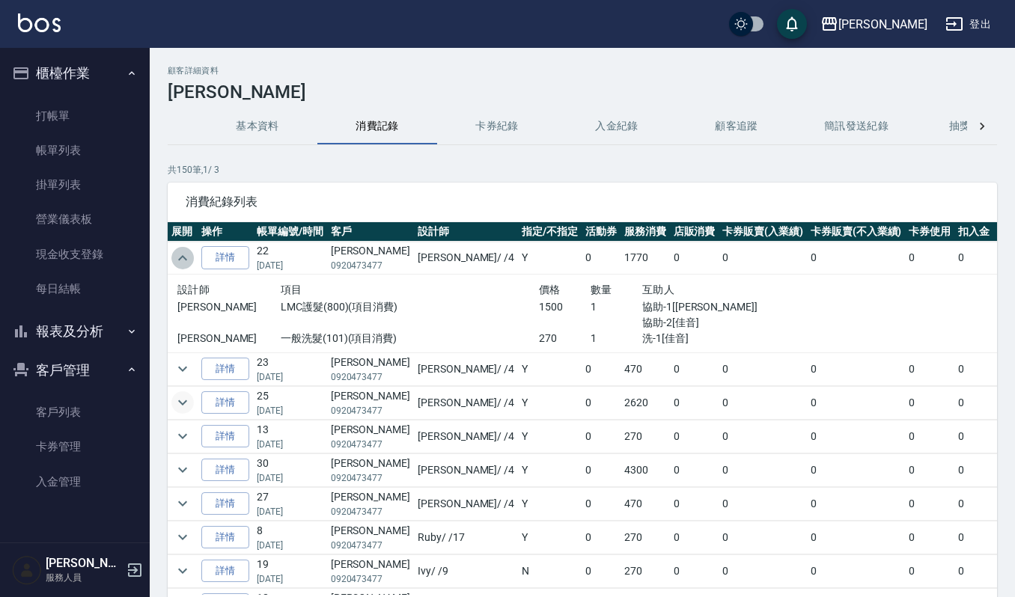
click at [183, 257] on icon "expand row" at bounding box center [182, 257] width 9 height 5
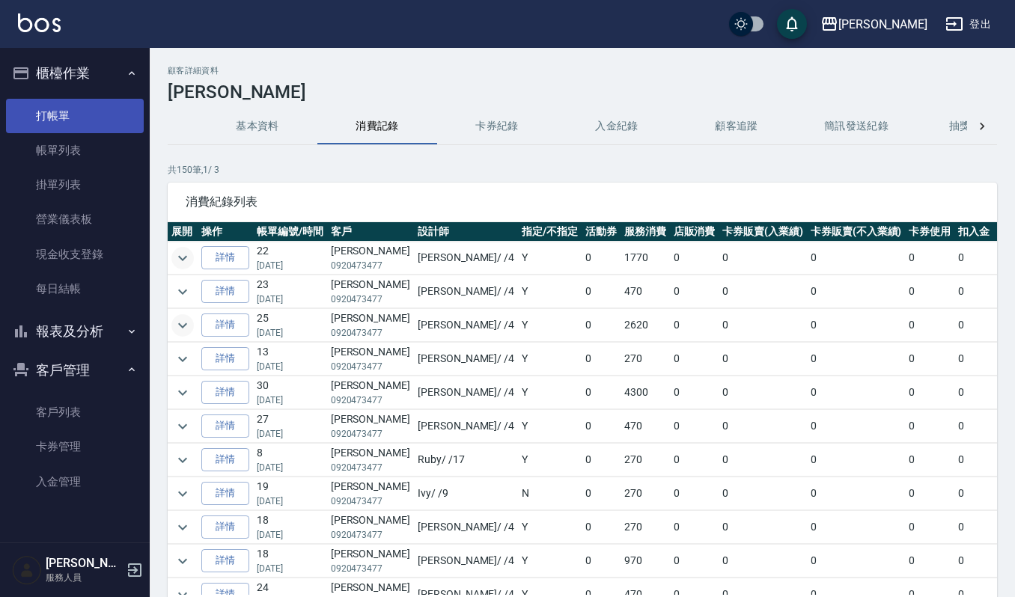
click at [55, 120] on link "打帳單" at bounding box center [75, 116] width 138 height 34
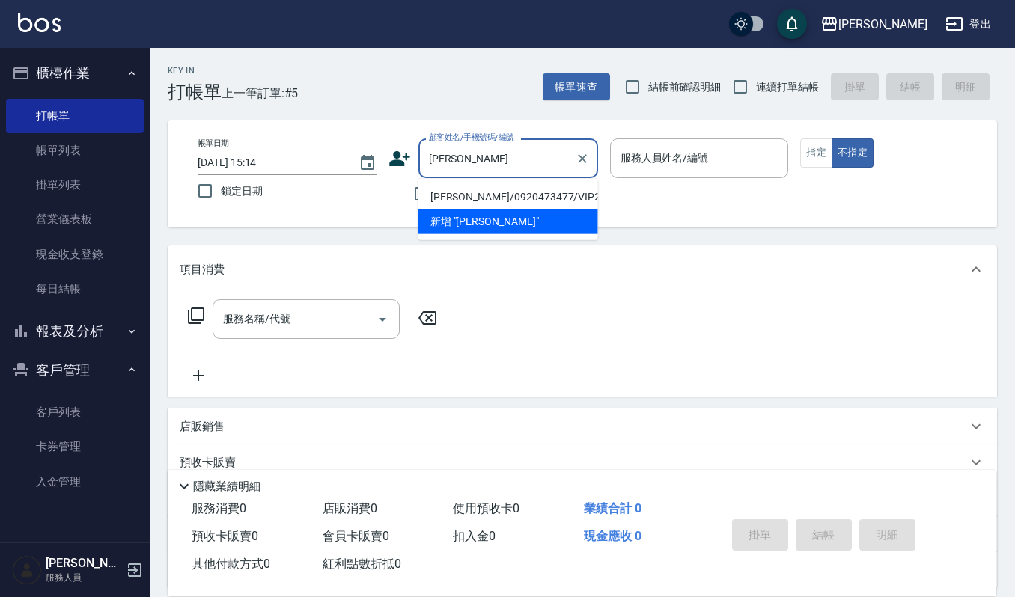
type input "[PERSON_NAME]/0920473477/VIP2337"
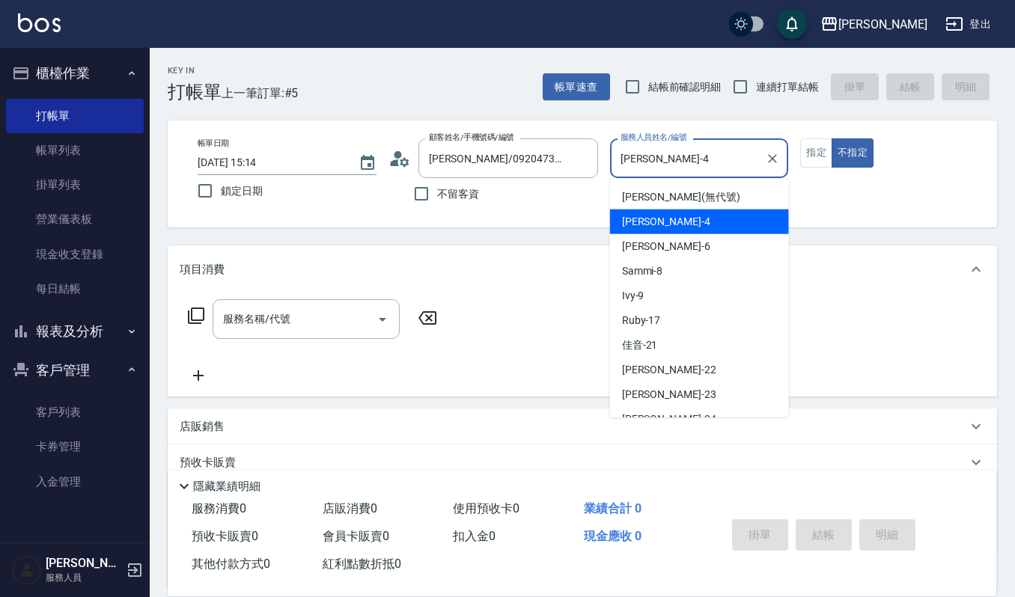
drag, startPoint x: 719, startPoint y: 159, endPoint x: 695, endPoint y: 231, distance: 75.7
click at [717, 162] on input "[PERSON_NAME]-4" at bounding box center [688, 158] width 143 height 26
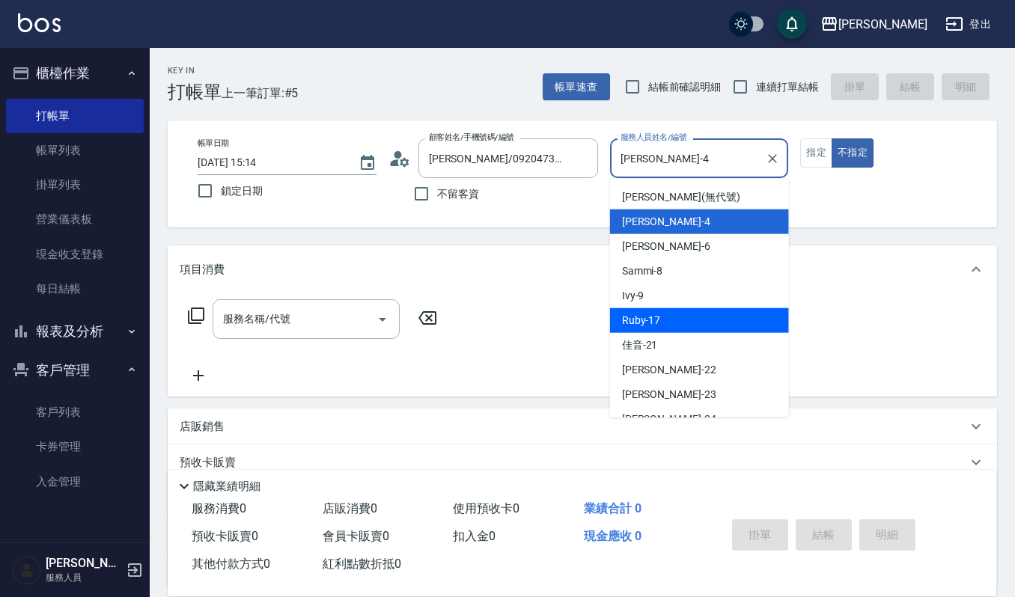
click at [683, 319] on div "Ruby -17" at bounding box center [699, 320] width 179 height 25
type input "Ruby-17"
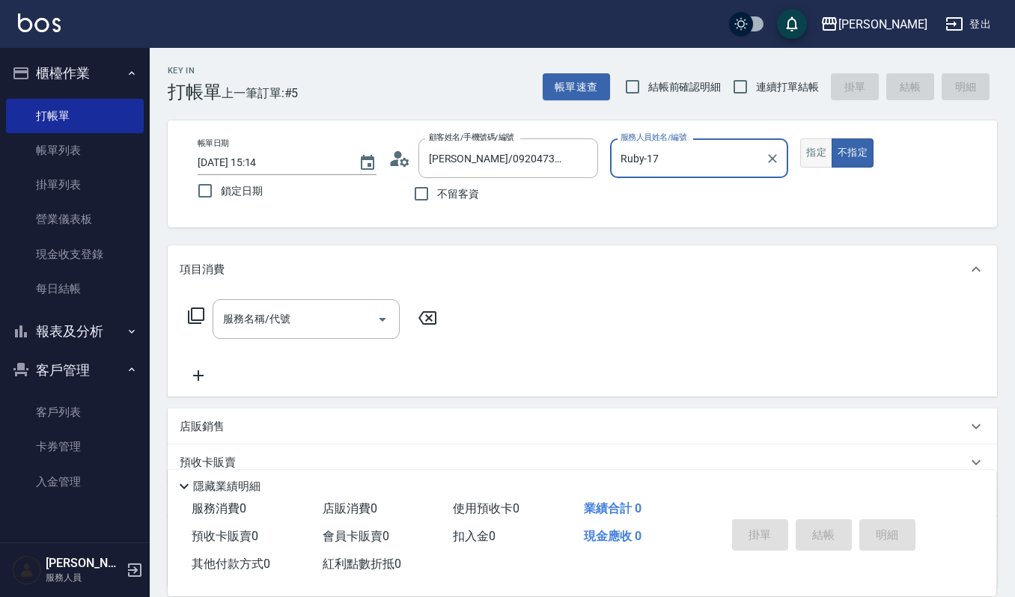
click at [822, 144] on button "指定" at bounding box center [816, 152] width 32 height 29
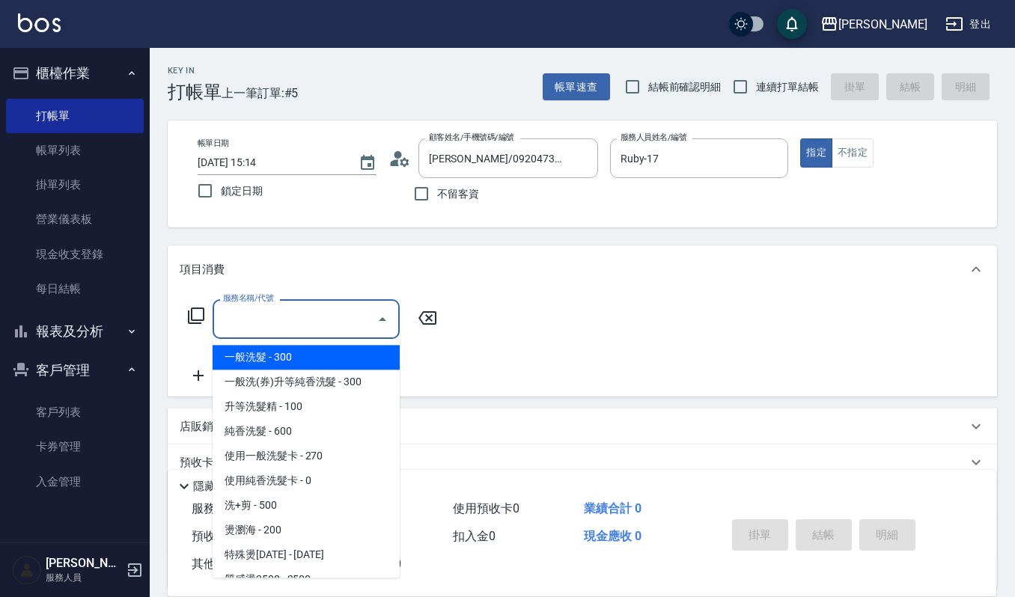
drag, startPoint x: 249, startPoint y: 319, endPoint x: 257, endPoint y: 317, distance: 8.4
click at [256, 317] on input "服務名稱/代號" at bounding box center [294, 319] width 151 height 26
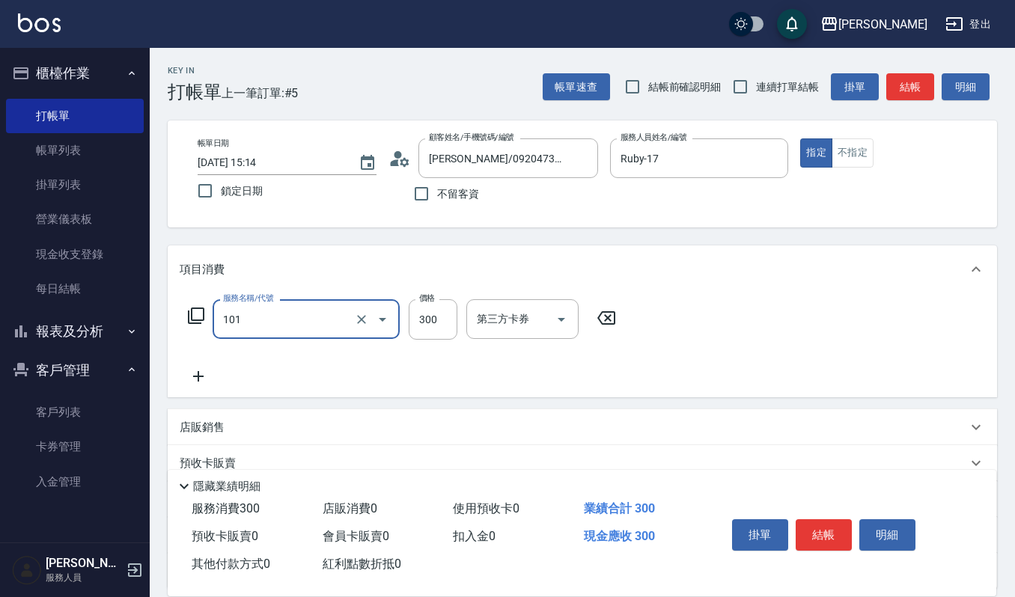
type input "一般洗髮(101)"
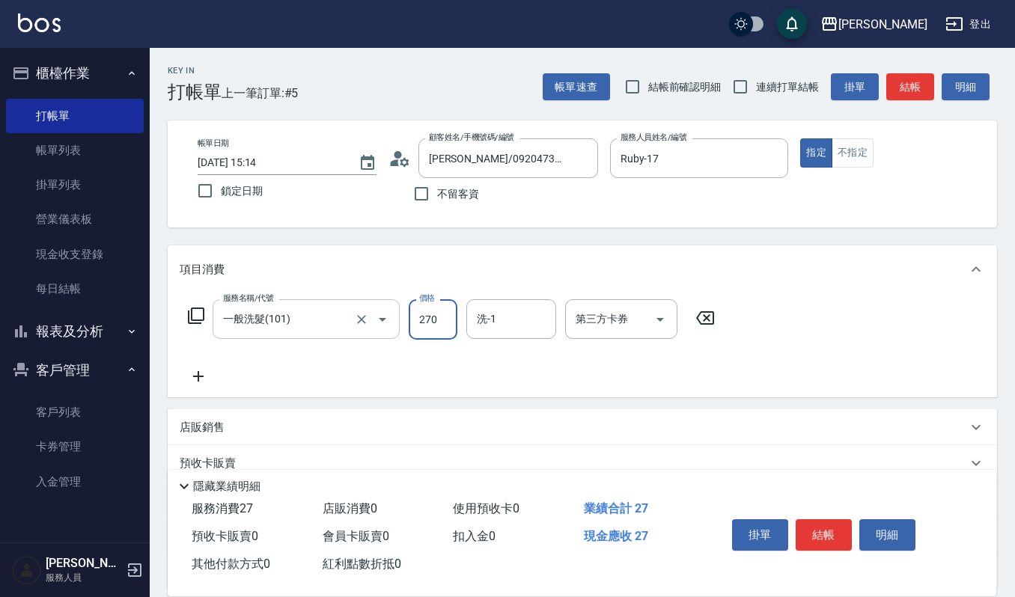
type input "270"
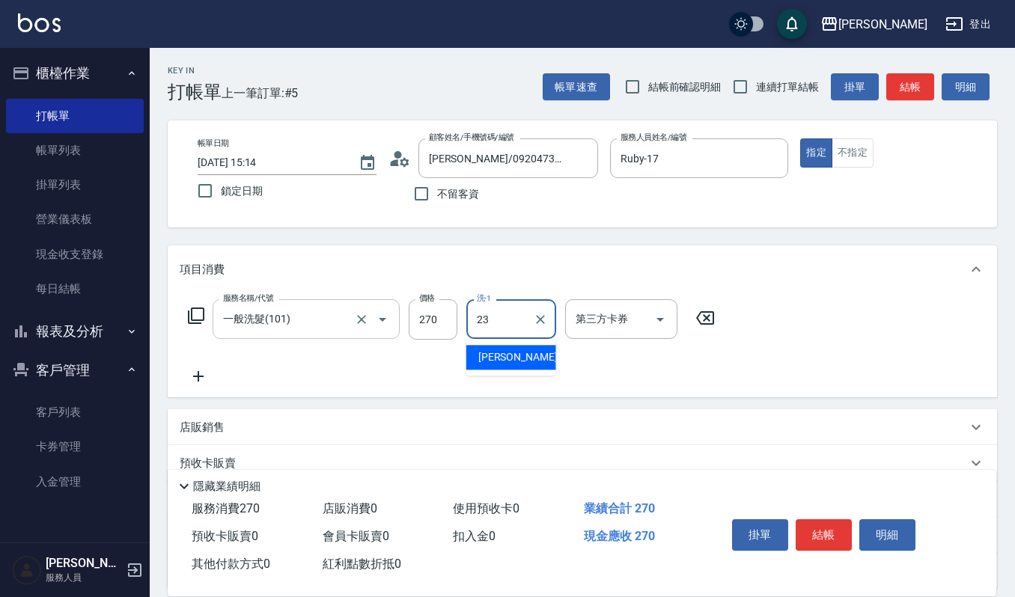
type input "[PERSON_NAME]-23"
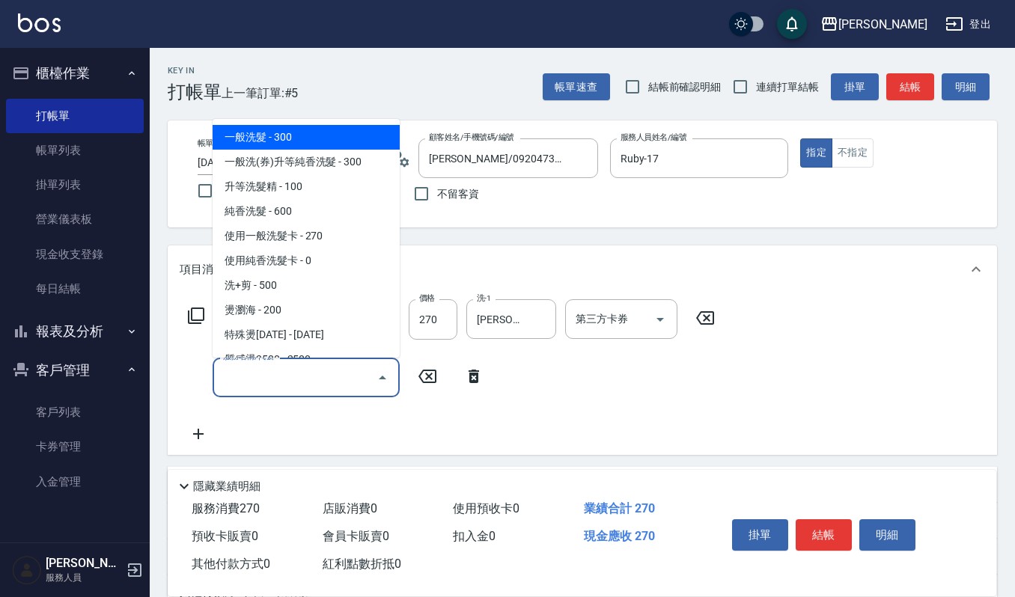
click at [303, 370] on input "服務名稱/代號" at bounding box center [294, 378] width 151 height 26
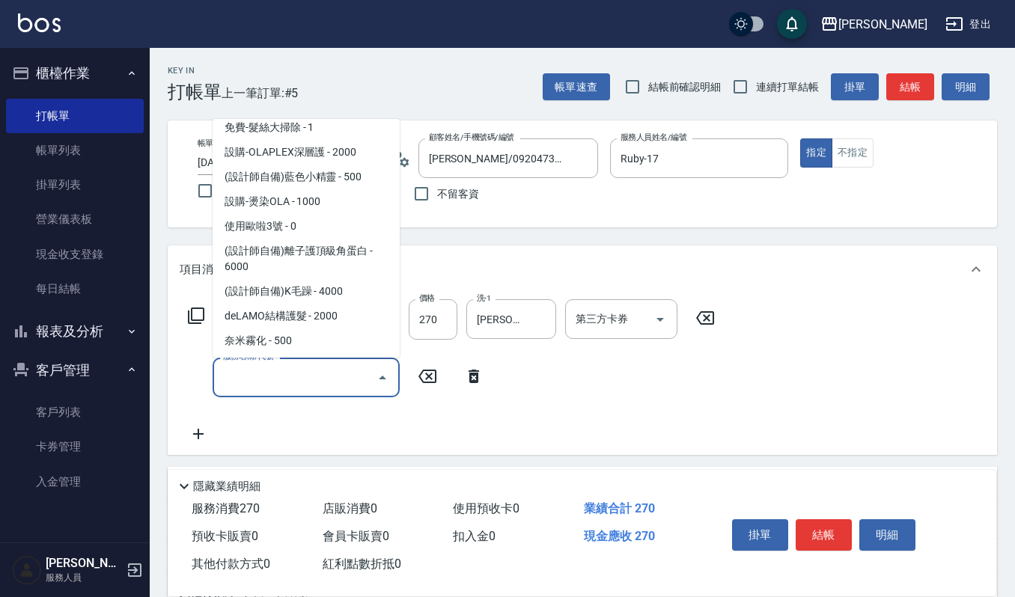
scroll to position [1896, 0]
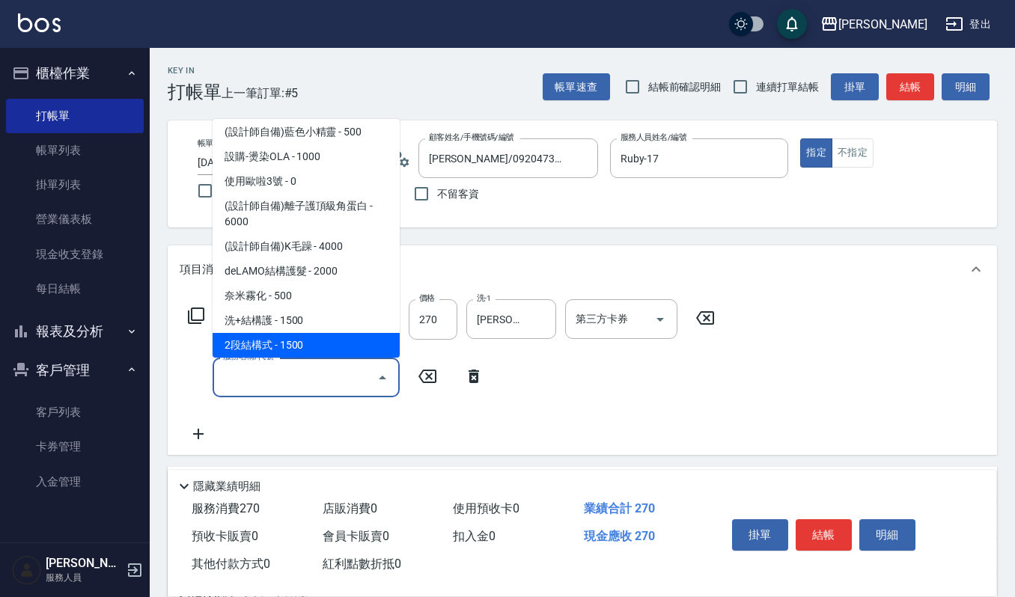
click at [286, 333] on span "2段結構式 - 1500" at bounding box center [306, 345] width 187 height 25
type input "2段結構式(584)"
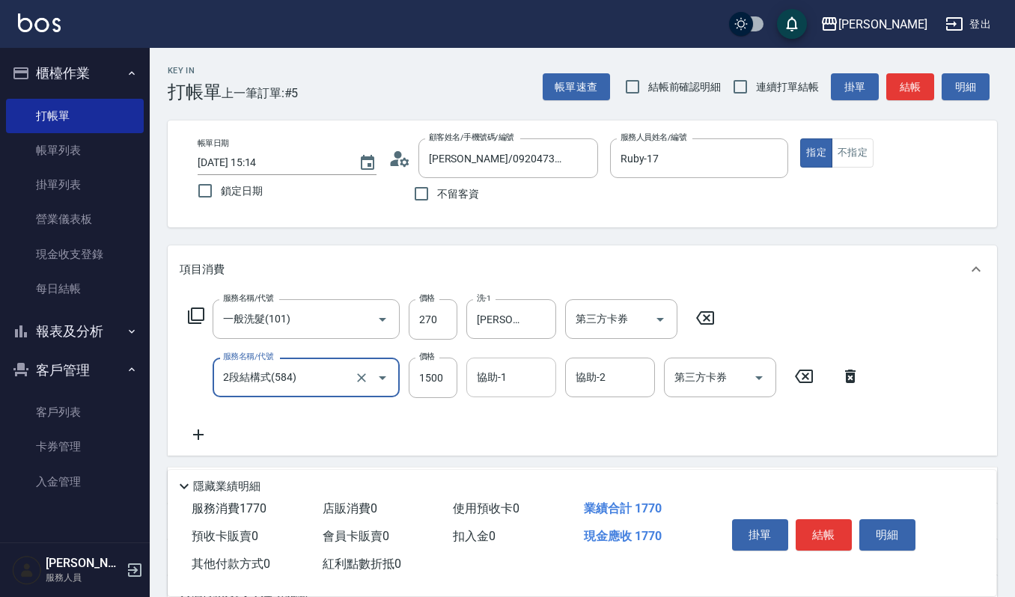
drag, startPoint x: 527, startPoint y: 369, endPoint x: 503, endPoint y: 371, distance: 24.1
click at [525, 369] on input "協助-1" at bounding box center [511, 378] width 76 height 26
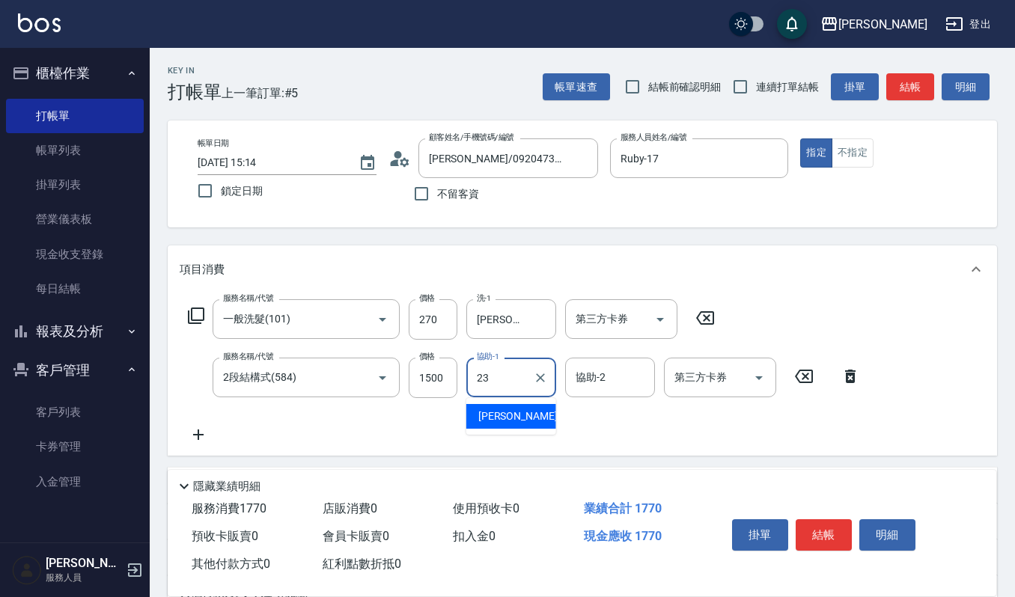
type input "[PERSON_NAME]-23"
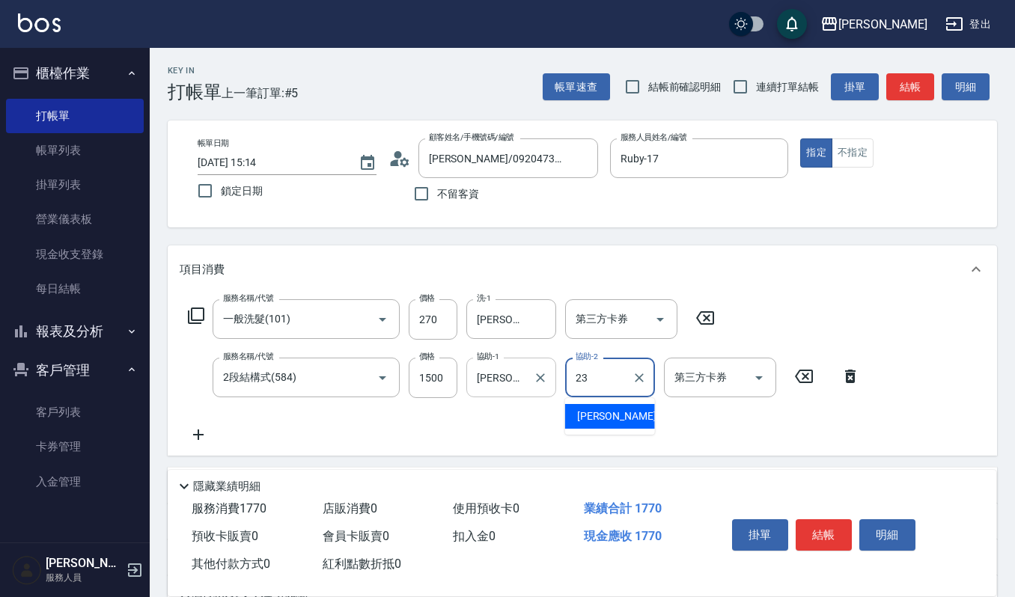
type input "[PERSON_NAME]-23"
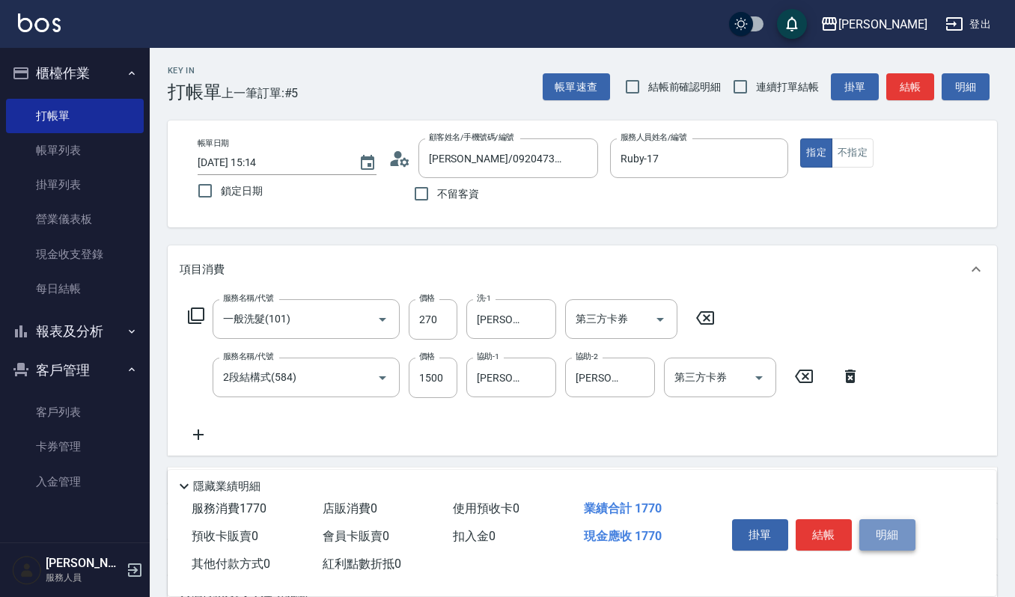
click at [907, 531] on button "明細" at bounding box center [887, 534] width 56 height 31
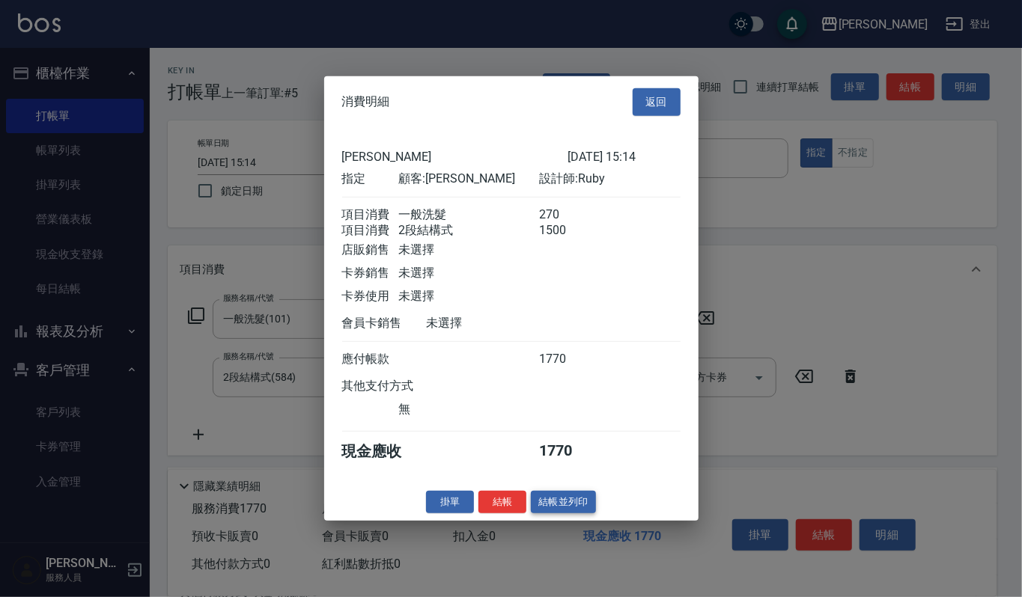
click at [546, 513] on button "結帳並列印" at bounding box center [563, 501] width 65 height 23
